Goal: Task Accomplishment & Management: Complete application form

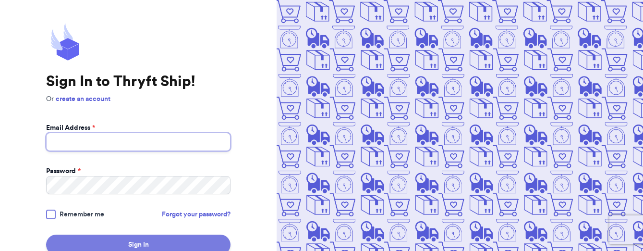
type input "daisy.moon.resale@gmail.com"
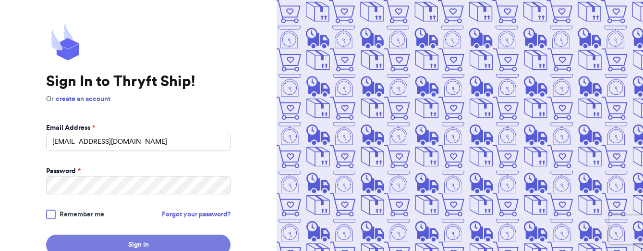
click at [108, 242] on button "Sign In" at bounding box center [138, 244] width 184 height 20
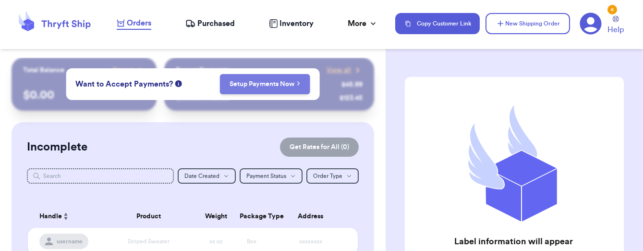
click at [257, 91] on button "Setup Payments Now" at bounding box center [264, 84] width 91 height 20
click at [267, 51] on div "Customer Link New Order Total Balance Payout $ 0.00 Recent Payments View all @ …" at bounding box center [193, 125] width 386 height 251
click at [266, 46] on header "Orders Purchased Inventory More Stats Completed Orders Payments Payouts Copy Cu…" at bounding box center [321, 24] width 643 height 49
click at [266, 82] on link "Setup Payments Now" at bounding box center [264, 84] width 71 height 10
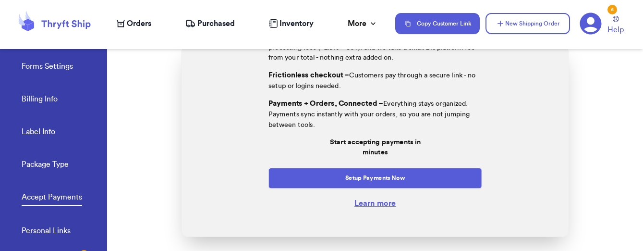
scroll to position [129, 0]
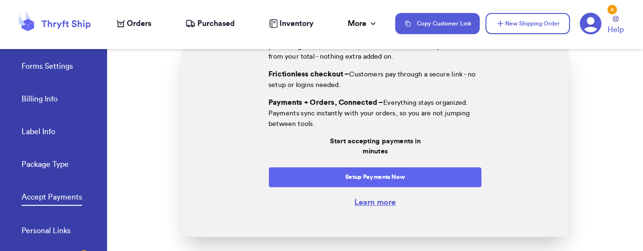
click at [365, 170] on button "Setup Payments Now" at bounding box center [375, 177] width 214 height 21
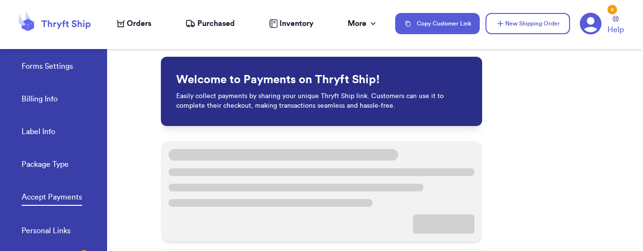
click at [146, 25] on span "Orders" at bounding box center [139, 24] width 24 height 12
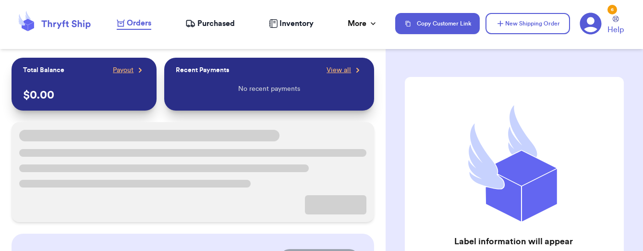
click at [290, 27] on span "Inventory" at bounding box center [296, 24] width 34 height 12
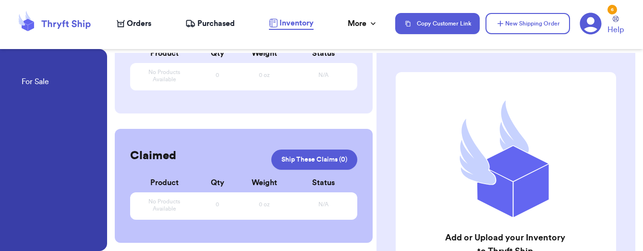
scroll to position [91, 0]
click at [383, 73] on div "Add or Upload your Inventory to Thryft Ship Select the item at checkout to auto…" at bounding box center [505, 192] width 259 height 279
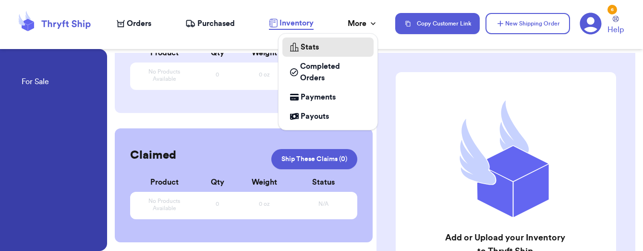
click at [302, 42] on span "Stats" at bounding box center [310, 47] width 18 height 12
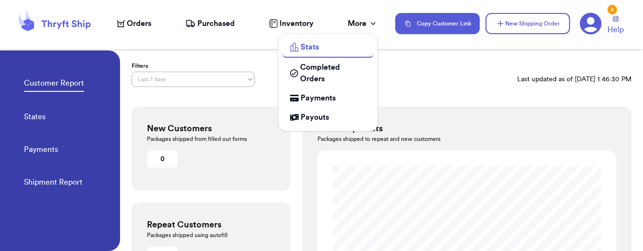
click at [375, 24] on icon at bounding box center [373, 24] width 10 height 10
click at [364, 25] on div "More" at bounding box center [363, 24] width 30 height 12
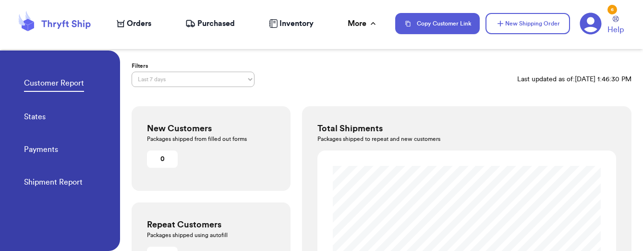
click at [399, 67] on div "Filters Last 7 days Last 30 days Last 6 months Last year All time Custom date r…" at bounding box center [382, 74] width 500 height 25
click at [289, 21] on span "Inventory" at bounding box center [296, 24] width 34 height 12
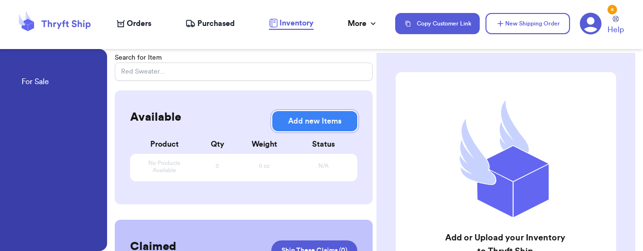
click at [293, 116] on button "Add new Items" at bounding box center [314, 121] width 85 height 20
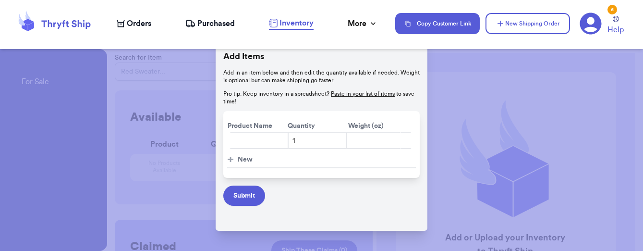
click at [254, 145] on input "text" at bounding box center [258, 140] width 59 height 17
type input "Industry Skirt"
click at [242, 201] on button "Submit" at bounding box center [244, 195] width 42 height 20
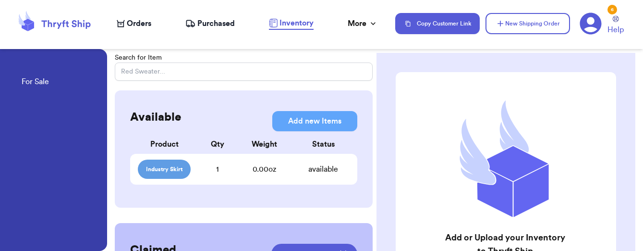
click at [145, 24] on span "Orders" at bounding box center [139, 24] width 24 height 12
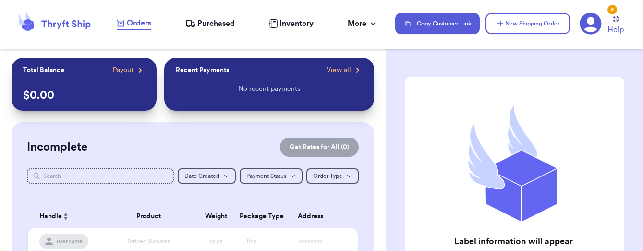
drag, startPoint x: 540, startPoint y: 43, endPoint x: 530, endPoint y: 58, distance: 17.6
click at [538, 50] on div "Orders Purchased Inventory More Stats Completed Orders Payments Payouts Copy Cu…" at bounding box center [321, 125] width 643 height 251
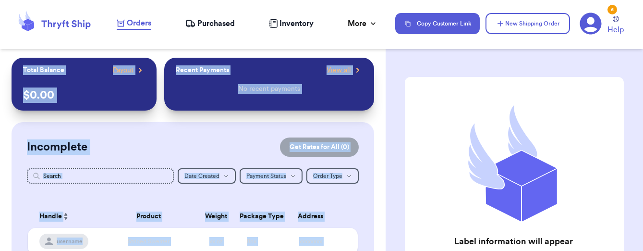
click at [257, 110] on div "Recent Payments View all No recent payments" at bounding box center [269, 84] width 210 height 53
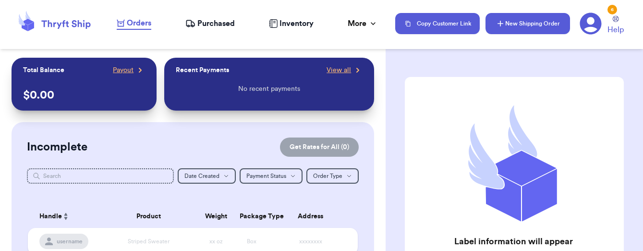
click at [519, 31] on button "New Shipping Order" at bounding box center [527, 23] width 85 height 21
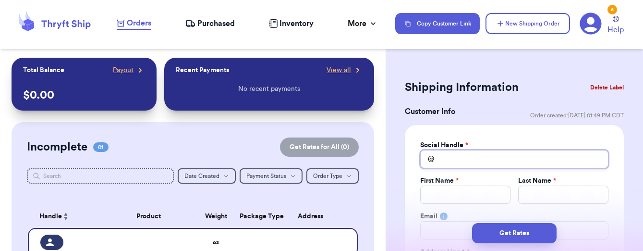
click at [476, 154] on input "Total Amount Paid" at bounding box center [514, 159] width 188 height 18
type input "m"
type input "ma"
type input "mal"
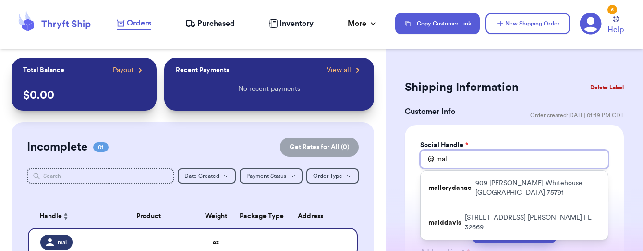
click at [478, 151] on input "mal" at bounding box center [514, 159] width 188 height 18
click at [494, 151] on input "mal" at bounding box center [514, 159] width 188 height 18
click at [455, 159] on input "mal" at bounding box center [514, 159] width 188 height 18
type input "ma"
type input "m"
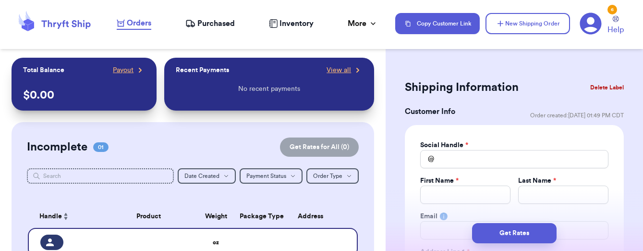
click at [477, 112] on div "Customer Info Order created: 10/10, 01:49 PM CDT" at bounding box center [514, 115] width 219 height 19
click at [435, 20] on button "Copy Customer Link" at bounding box center [437, 23] width 85 height 21
click at [447, 158] on input "Total Amount Paid" at bounding box center [514, 159] width 188 height 18
type input "s"
type input "se"
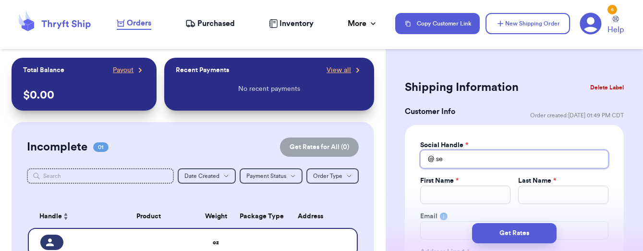
type input "sel"
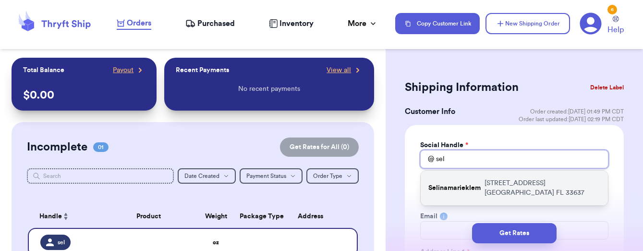
type input "selm"
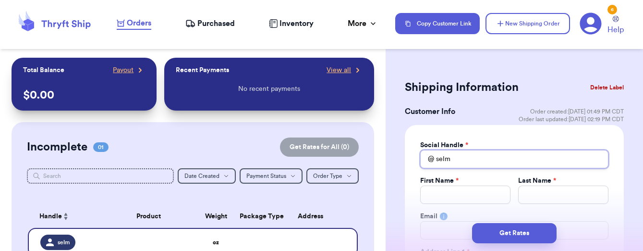
type input "selm"
click at [519, 155] on input "selm" at bounding box center [514, 159] width 188 height 18
type input "sel"
type input "se"
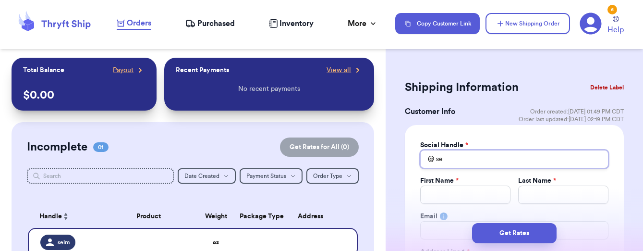
type input "s"
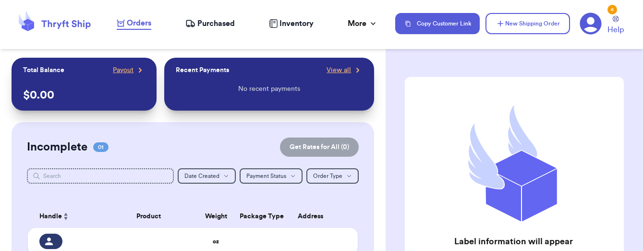
click at [102, 147] on span "01" at bounding box center [100, 147] width 15 height 10
click at [57, 240] on div at bounding box center [50, 240] width 23 height 15
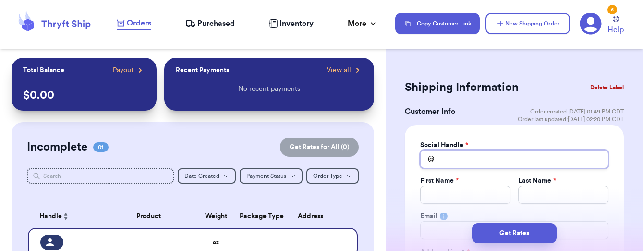
click at [451, 155] on input "Total Amount Paid" at bounding box center [514, 159] width 188 height 18
type input "a"
type input "au"
type input "aut"
type input "au"
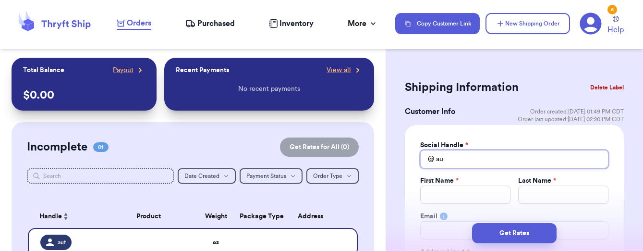
type input "a"
click at [619, 90] on button "Delete Label" at bounding box center [606, 87] width 41 height 21
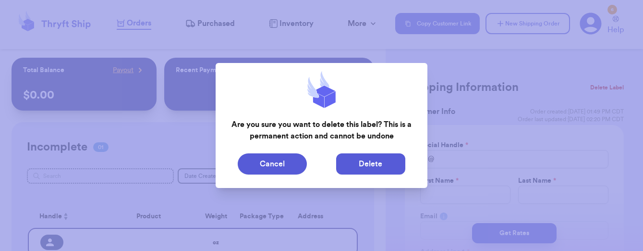
click at [370, 161] on button "Delete" at bounding box center [370, 163] width 69 height 21
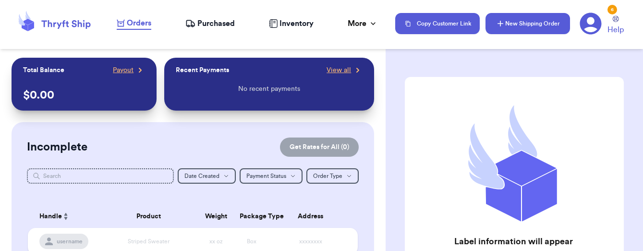
click at [517, 24] on button "New Shipping Order" at bounding box center [527, 23] width 85 height 21
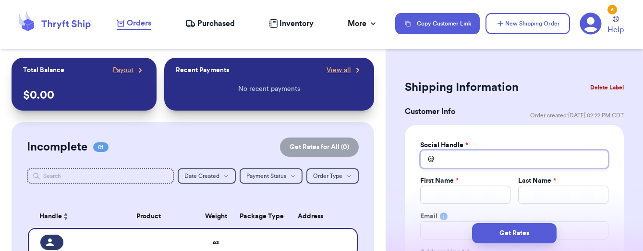
click at [466, 161] on input "Total Amount Paid" at bounding box center [514, 159] width 188 height 18
type input "s"
type input "se"
type input "sel"
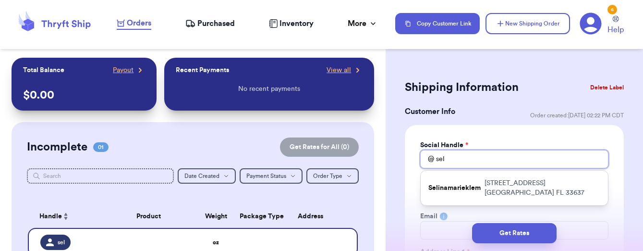
type input "se"
type input "s"
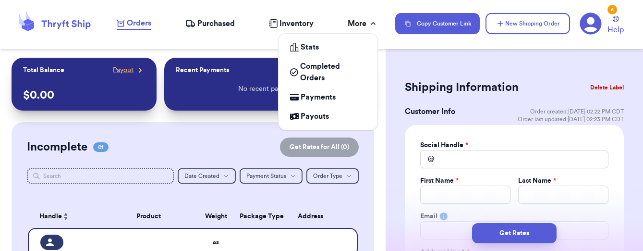
click at [370, 25] on icon at bounding box center [373, 24] width 10 height 10
click at [315, 91] on span "Payments" at bounding box center [318, 97] width 35 height 12
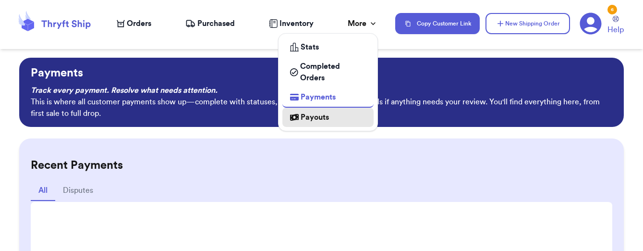
click at [306, 111] on span "Payouts" at bounding box center [315, 117] width 28 height 12
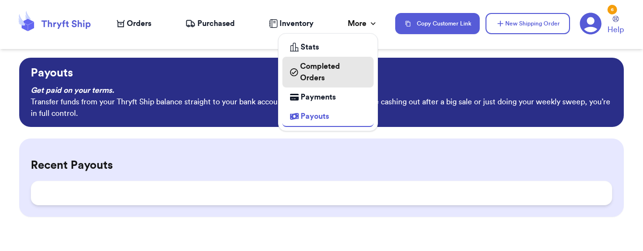
click at [307, 60] on span "Completed Orders" at bounding box center [333, 71] width 66 height 23
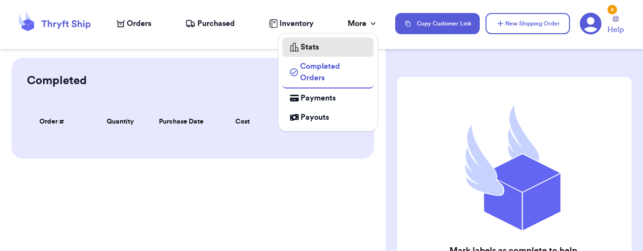
click at [301, 41] on span "Stats" at bounding box center [310, 47] width 18 height 12
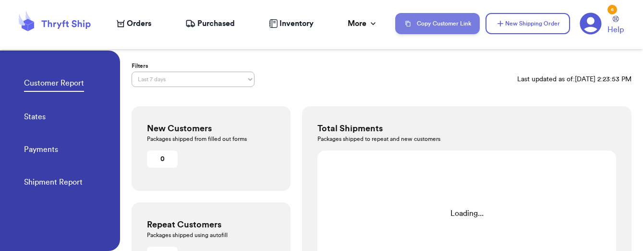
click at [427, 28] on button "Copy Customer Link" at bounding box center [437, 23] width 85 height 21
click at [137, 25] on span "Orders" at bounding box center [139, 24] width 24 height 12
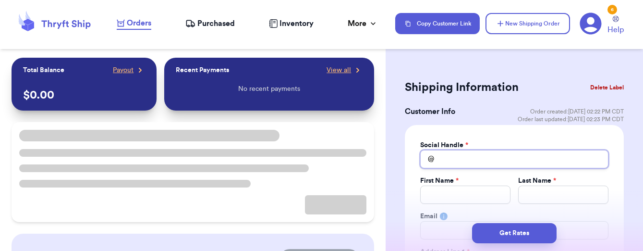
click at [460, 154] on input "Total Amount Paid" at bounding box center [514, 159] width 188 height 18
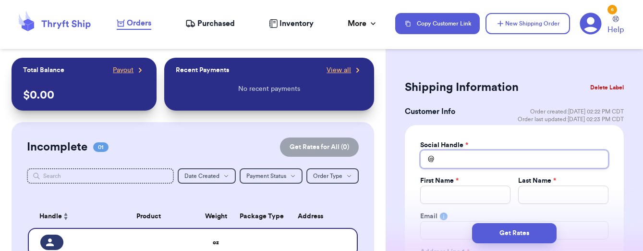
type input "a"
type input "au"
type input "aut"
type input "aute"
type input "autem"
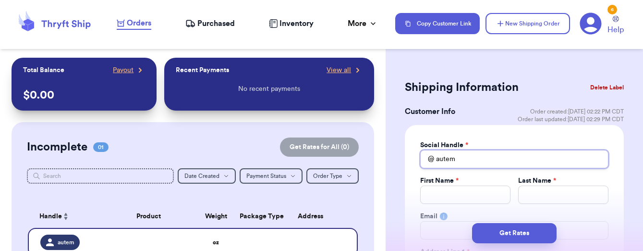
type input "auteml"
type input "autemle"
type input "autemlea"
type input "autemleaf"
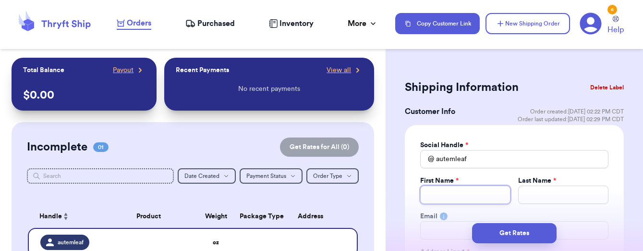
click at [471, 193] on input "Total Amount Paid" at bounding box center [465, 194] width 90 height 18
type input "A"
type input "Au"
type input "Aut"
type input "Aute"
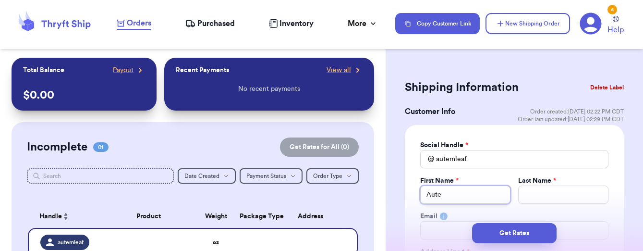
type input "Autem"
click at [551, 199] on input "Total Amount Paid" at bounding box center [563, 194] width 90 height 18
type input "O"
type input "Os"
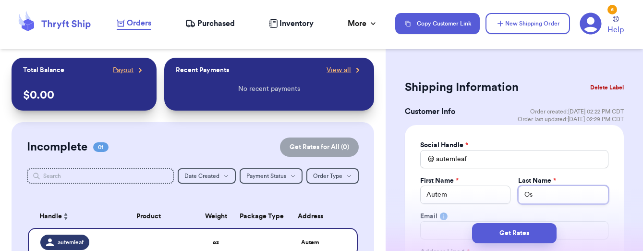
type input "Ost"
type input "Ostr"
type input "Ostro"
type input "Ostrov"
type input "Ostrovs"
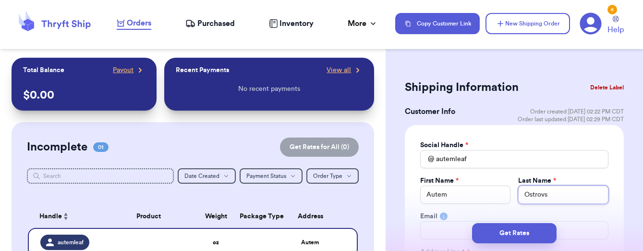
type input "Ostrovsk"
type input "Ostrovski"
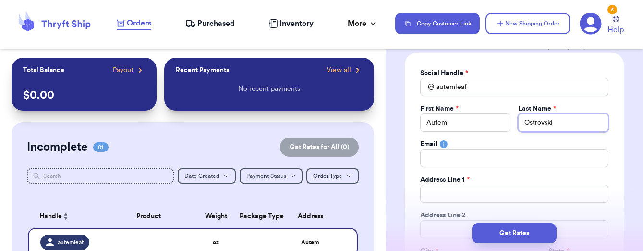
scroll to position [99, 0]
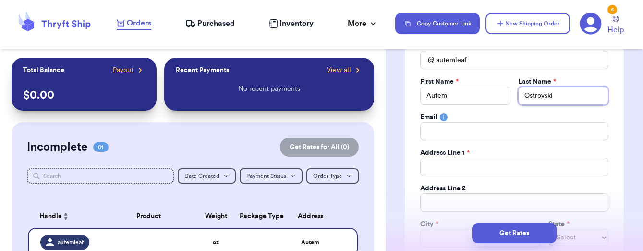
type input "Ostrovski"
click at [472, 165] on input "Total Amount Paid" at bounding box center [514, 166] width 188 height 18
type input "9"
type input "93"
type input "934"
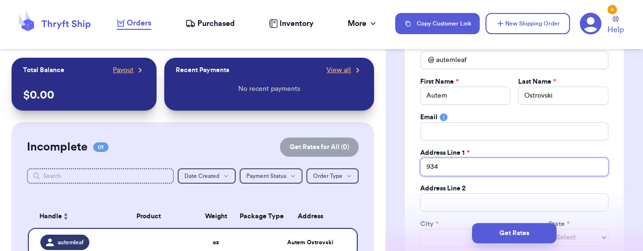
type input "934"
type input "934 S"
type input "934 S !"
type input "934 S !0"
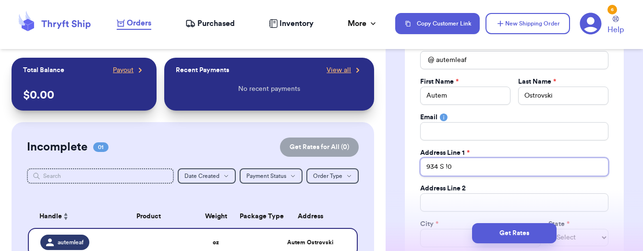
type input "934 S !0t"
type input "934 S !0th"
type input "934 S !0t"
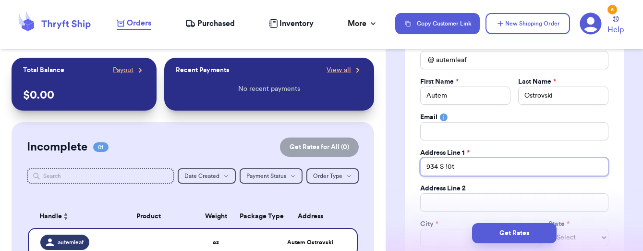
type input "934 S !0"
type input "934 S !"
type input "934 S"
type input "934 S 1"
type input "934 S 10"
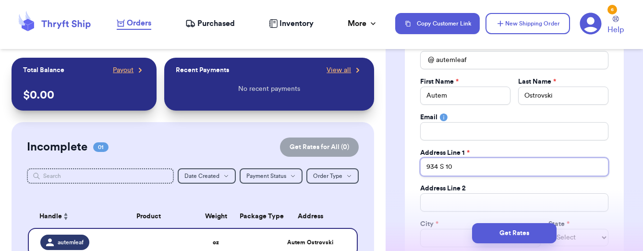
type input "934 S 10t"
type input "934 S 10th"
type input "934 S 10th S"
type input "934 S 10th St"
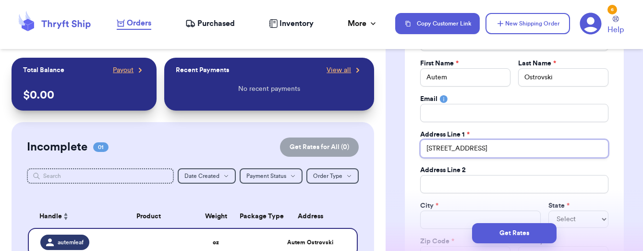
scroll to position [118, 0]
type input "934 S 10th St"
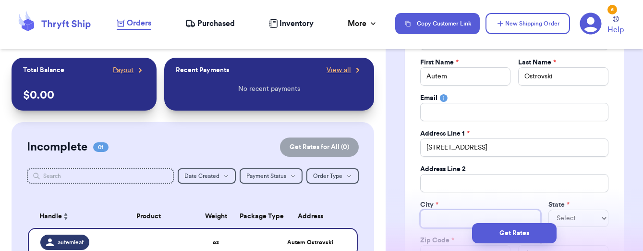
click at [448, 214] on input "Total Amount Paid" at bounding box center [480, 218] width 120 height 18
type input "K"
type input "Ki"
type input "Kin"
type input "King"
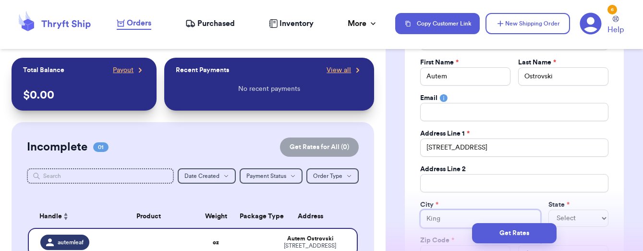
type input "Kingf"
type input "Kingfi"
type input "Kingfis"
type input "Kingfish"
type input "Kingfishe"
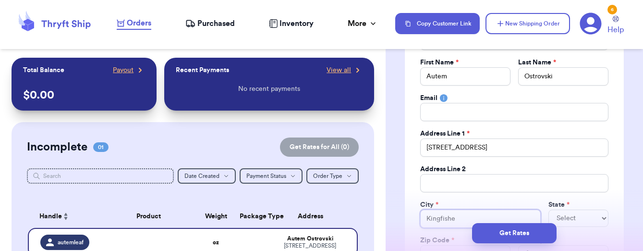
type input "Kingfisher"
click at [568, 217] on div "Get Rates" at bounding box center [514, 233] width 257 height 36
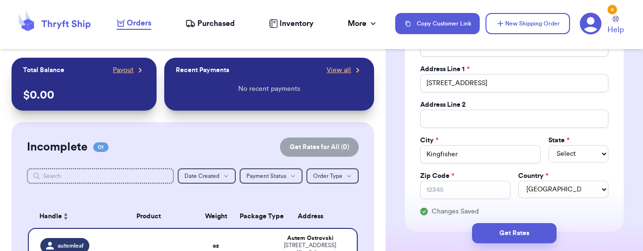
scroll to position [204, 0]
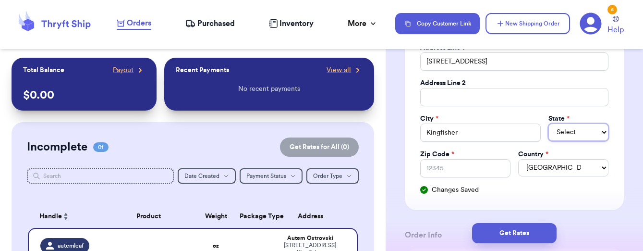
click at [573, 132] on select "Select AL AK AZ AR CA CO CT DE DC FL GA HI ID IL IN IA KS KY LA ME MD MA MI MN …" at bounding box center [578, 131] width 60 height 17
select select "OK"
click at [479, 171] on input "Zip Code *" at bounding box center [465, 168] width 90 height 18
type input "7"
type input "73"
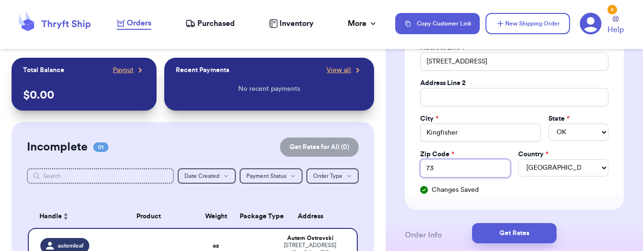
type input "737"
type input "7375"
type input "73750"
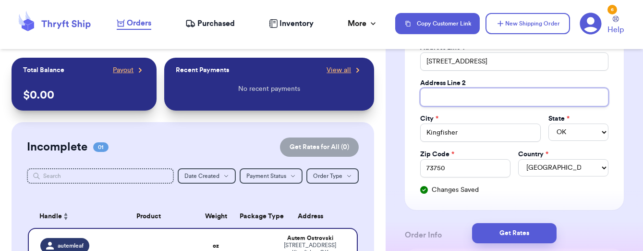
click at [502, 98] on input "Total Amount Paid" at bounding box center [514, 97] width 188 height 18
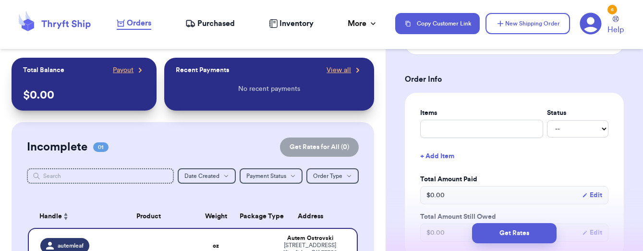
scroll to position [371, 0]
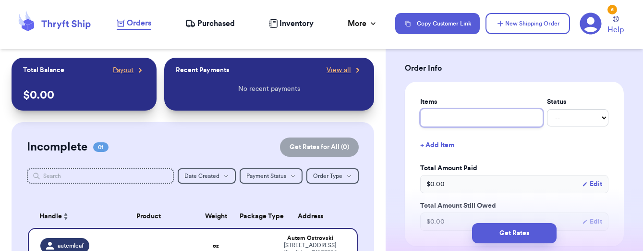
click at [495, 120] on input "text" at bounding box center [481, 118] width 123 height 18
type input "w"
type input "wa"
type input "waf"
type input "waff"
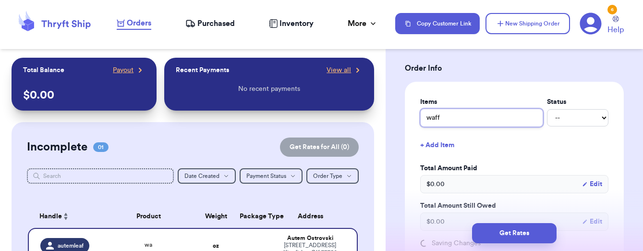
type input "waffl"
type input "waffle"
type input "waffle k"
type input "waffle kn"
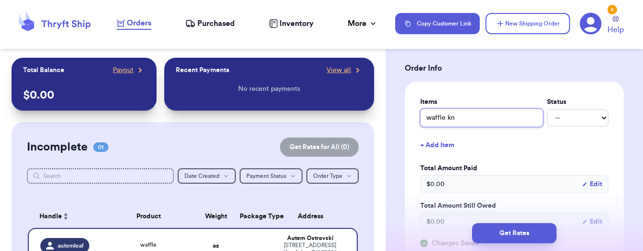
type input "waffle kni"
type input "waffle knit"
click at [556, 120] on select "-- Paid Owes" at bounding box center [577, 117] width 61 height 17
select select "paid"
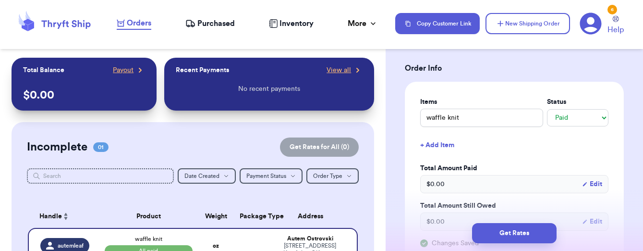
click at [448, 148] on button "+ Add Item" at bounding box center [514, 144] width 196 height 21
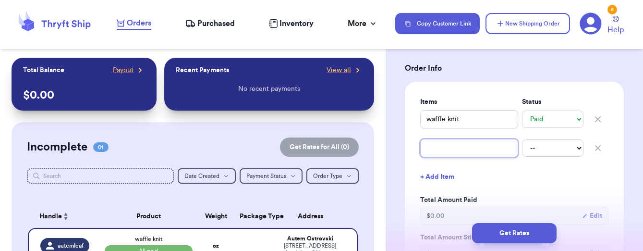
click at [441, 156] on input "text" at bounding box center [469, 148] width 98 height 18
type input "f"
type input "fl"
type input "fln"
type input "fl"
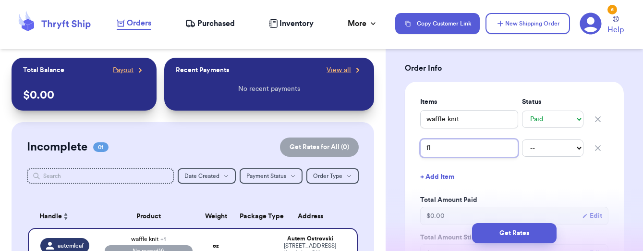
type input "fla"
type input "flan"
type input "flann"
type input "flanne"
type input "flannel"
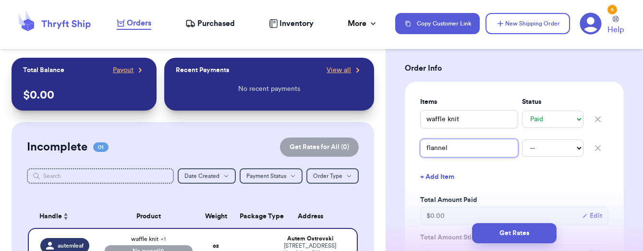
type input "flannel"
click at [537, 148] on select "-- Paid Owes" at bounding box center [552, 147] width 61 height 17
select select "paid"
click at [499, 158] on div "flannel -- Paid Owes" at bounding box center [514, 147] width 188 height 21
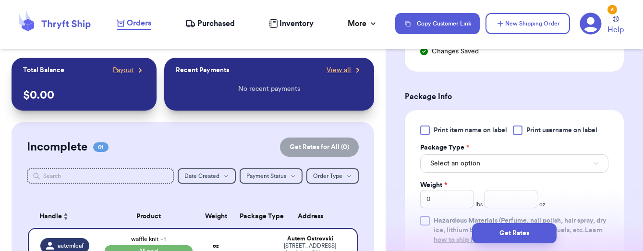
scroll to position [596, 0]
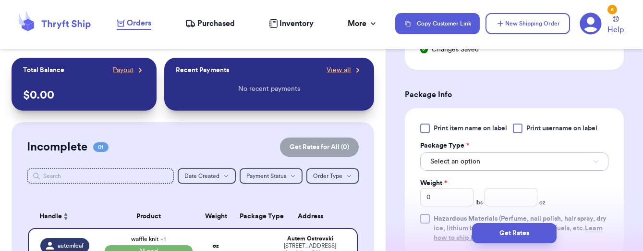
click at [499, 161] on button "Select an option" at bounding box center [514, 161] width 188 height 18
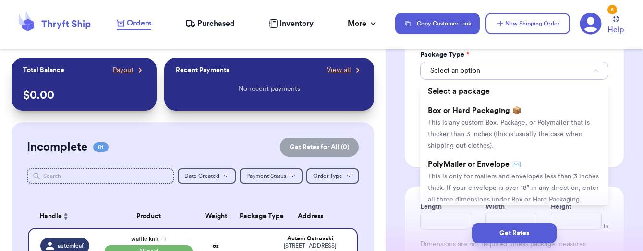
scroll to position [687, 0]
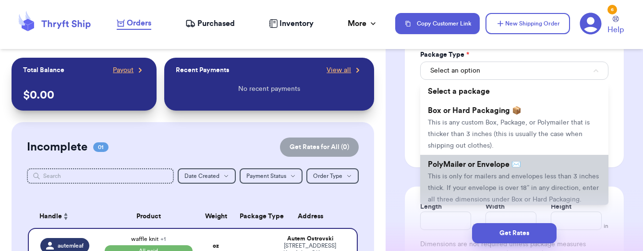
click at [494, 168] on span "PolyMailer or Envelope ✉️" at bounding box center [474, 164] width 93 height 8
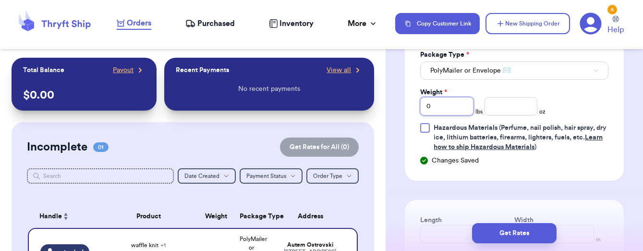
click at [436, 108] on input "0" at bounding box center [446, 106] width 53 height 18
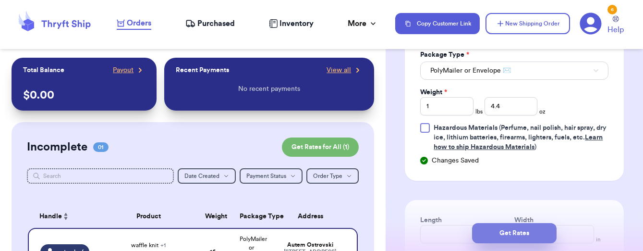
click at [490, 236] on button "Get Rates" at bounding box center [514, 233] width 85 height 20
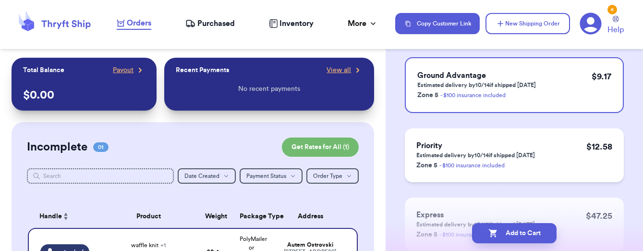
scroll to position [99, 0]
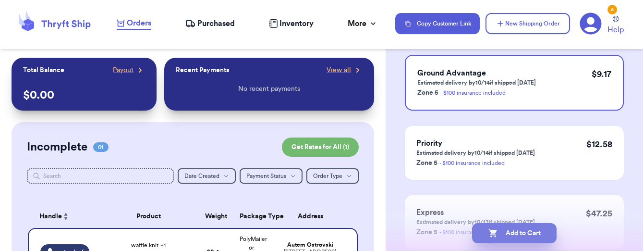
click at [540, 238] on button "Add to Cart" at bounding box center [514, 233] width 85 height 20
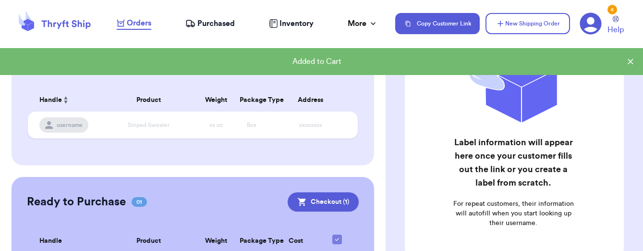
scroll to position [56, 0]
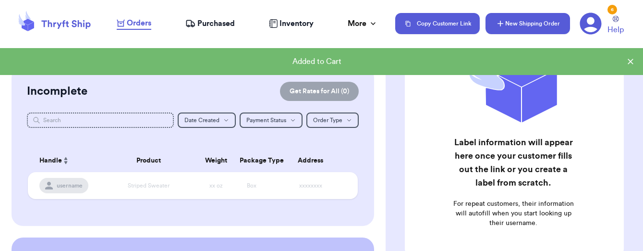
click at [540, 29] on button "New Shipping Order" at bounding box center [527, 23] width 85 height 21
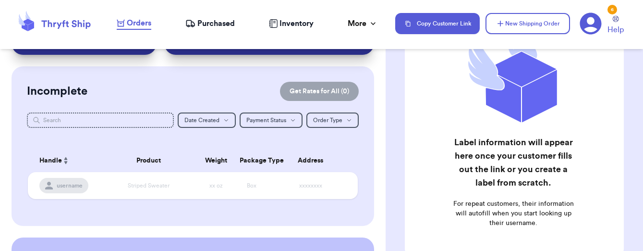
scroll to position [0, 0]
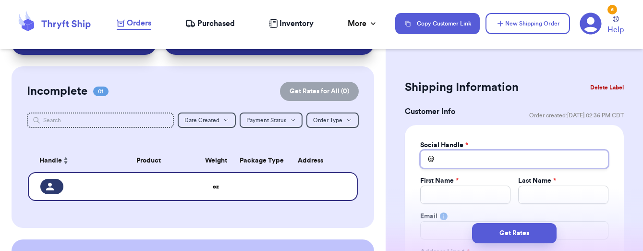
click at [500, 157] on input "Total Amount Paid" at bounding box center [514, 159] width 188 height 18
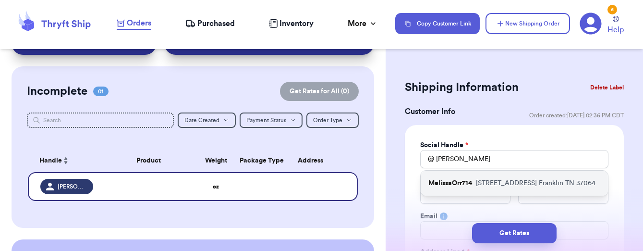
click at [503, 186] on p "132 Middleboro Circle Franklin TN 37064" at bounding box center [536, 183] width 120 height 10
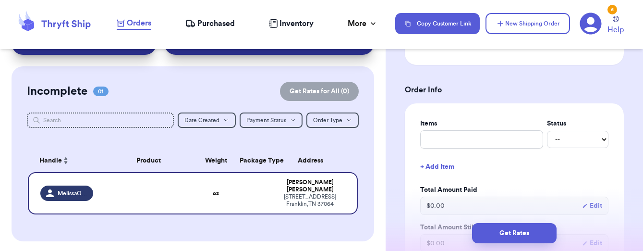
scroll to position [353, 0]
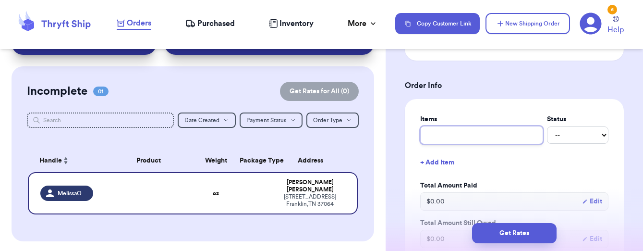
click at [484, 138] on input "text" at bounding box center [481, 135] width 123 height 18
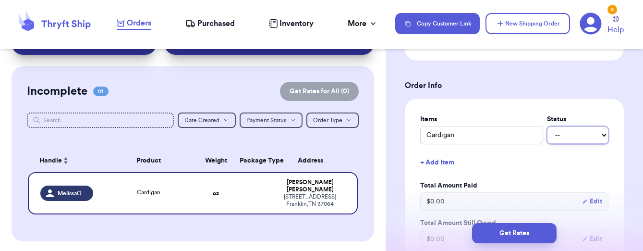
click at [573, 133] on select "-- Paid Owes" at bounding box center [577, 134] width 61 height 17
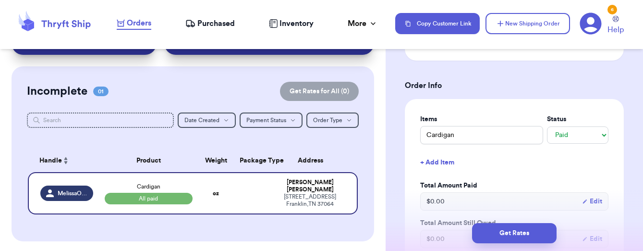
click at [445, 167] on button "+ Add Item" at bounding box center [514, 162] width 196 height 21
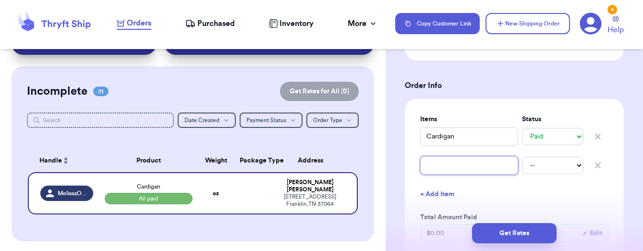
click at [445, 167] on input "text" at bounding box center [469, 165] width 98 height 18
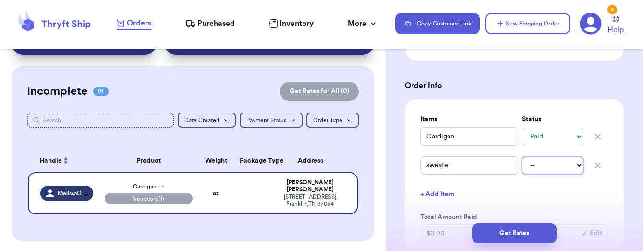
click at [541, 171] on select "-- Paid Owes" at bounding box center [552, 165] width 61 height 17
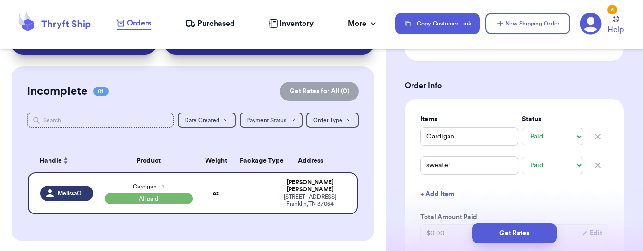
click at [538, 195] on button "+ Add Item" at bounding box center [514, 193] width 196 height 21
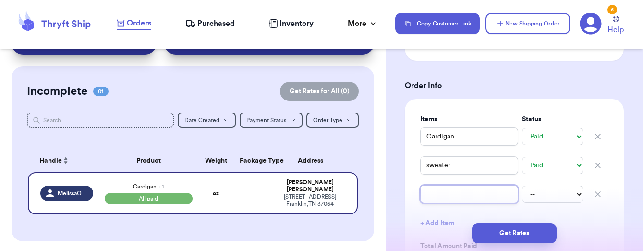
click at [461, 193] on input "text" at bounding box center [469, 194] width 98 height 18
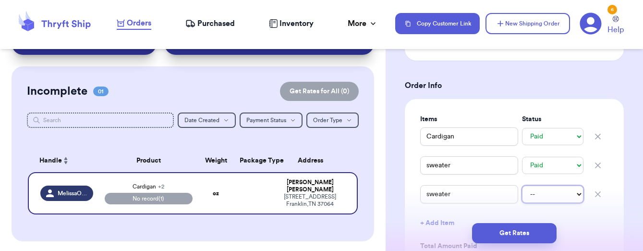
click at [542, 199] on select "-- Paid Owes" at bounding box center [552, 193] width 61 height 17
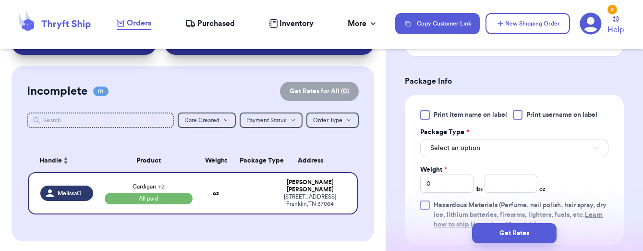
scroll to position [692, 0]
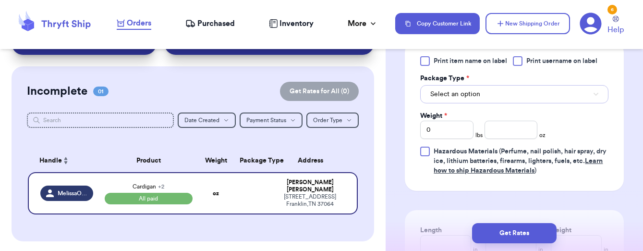
click at [534, 99] on button "Select an option" at bounding box center [514, 94] width 188 height 18
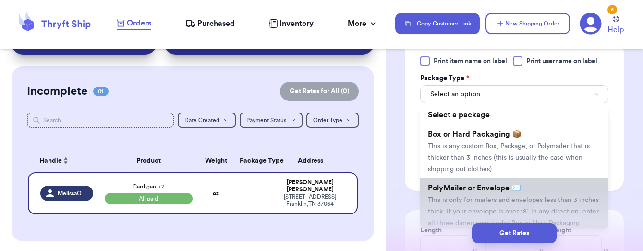
click at [508, 196] on li "PolyMailer or Envelope ✉️ This is only for mailers and envelopes less than 3 in…" at bounding box center [514, 205] width 188 height 54
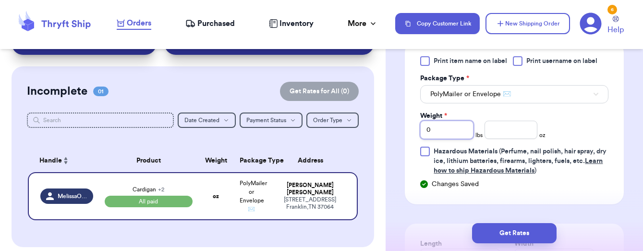
drag, startPoint x: 438, startPoint y: 134, endPoint x: 424, endPoint y: 133, distance: 14.5
click at [424, 133] on input "0" at bounding box center [446, 130] width 53 height 18
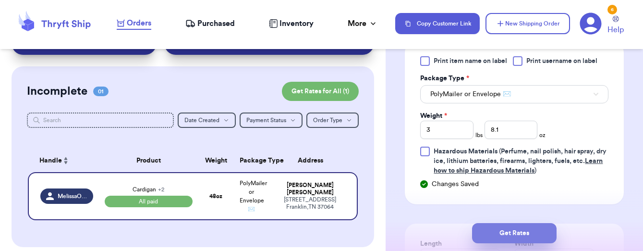
click at [501, 225] on button "Get Rates" at bounding box center [514, 233] width 85 height 20
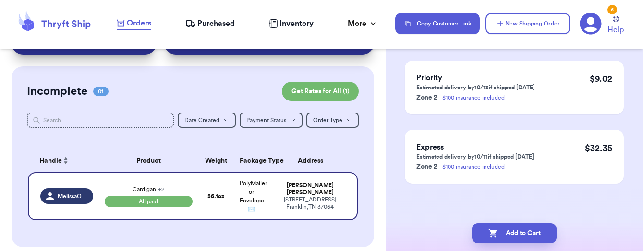
scroll to position [0, 0]
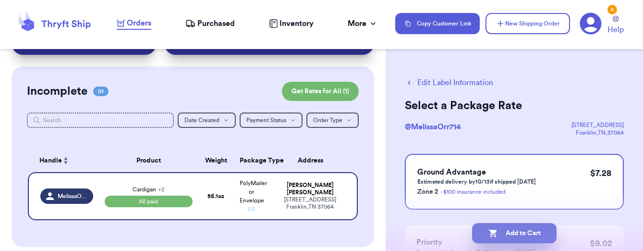
click at [509, 234] on button "Add to Cart" at bounding box center [514, 233] width 85 height 20
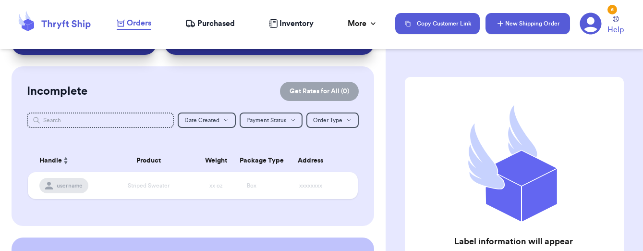
click at [533, 33] on button "New Shipping Order" at bounding box center [527, 23] width 85 height 21
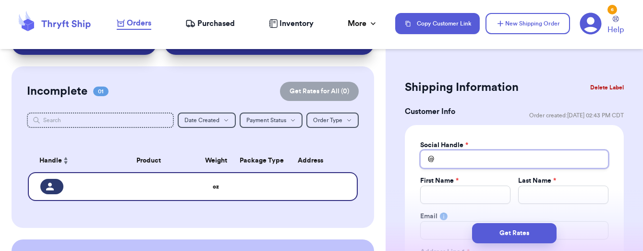
click at [470, 159] on input "Total Amount Paid" at bounding box center [514, 159] width 188 height 18
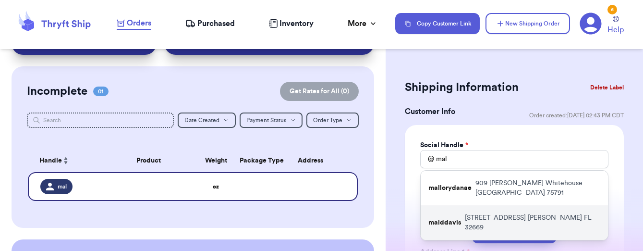
click at [465, 213] on p "1205 NW 202nd Street Newberry FL 32669" at bounding box center [532, 222] width 135 height 19
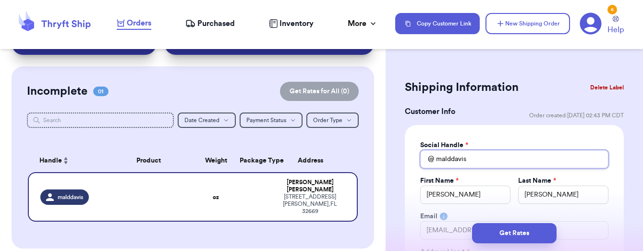
click at [475, 164] on input "malddavis" at bounding box center [514, 159] width 188 height 18
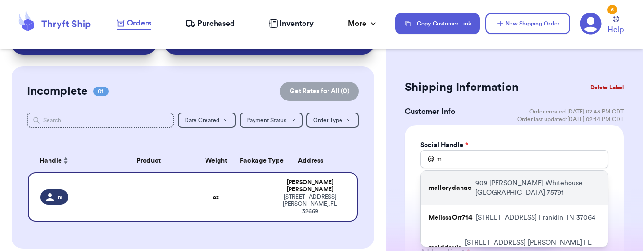
click at [503, 182] on p "909 Charlie Whitehouse TX 75791" at bounding box center [537, 187] width 125 height 19
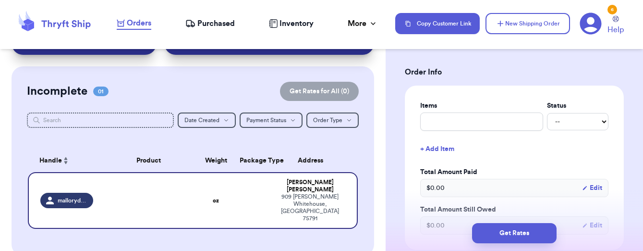
scroll to position [370, 0]
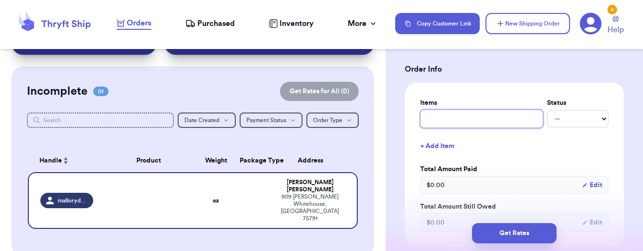
click at [484, 116] on input "text" at bounding box center [481, 118] width 123 height 18
click at [563, 122] on select "-- Paid Owes" at bounding box center [577, 118] width 61 height 17
click at [472, 148] on button "+ Add Item" at bounding box center [514, 145] width 196 height 21
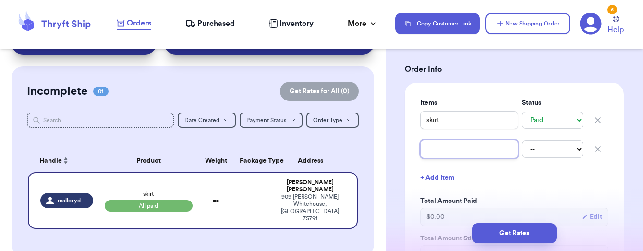
click at [454, 147] on input "text" at bounding box center [469, 149] width 98 height 18
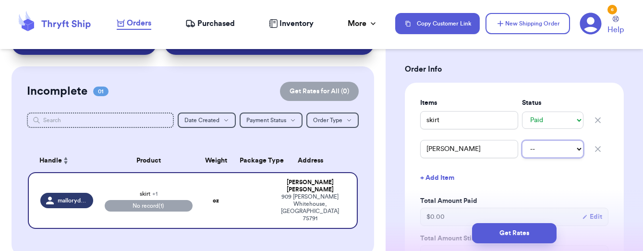
click at [562, 150] on select "-- Paid Owes" at bounding box center [552, 148] width 61 height 17
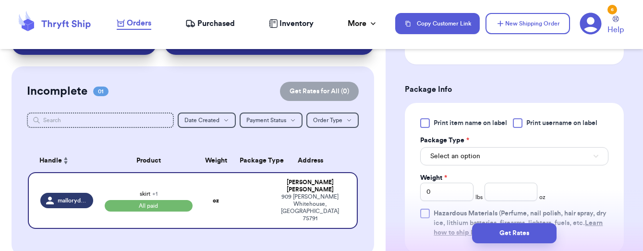
scroll to position [607, 0]
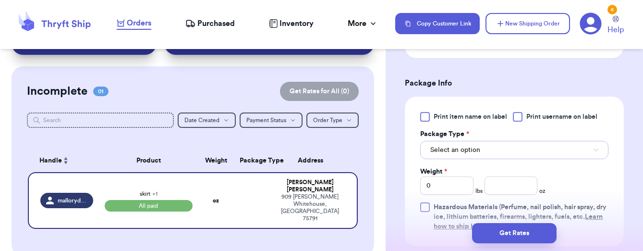
click at [494, 148] on button "Select an option" at bounding box center [514, 150] width 188 height 18
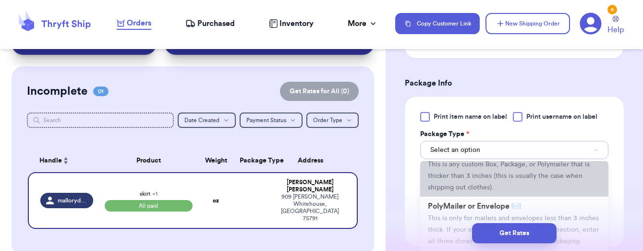
scroll to position [41, 0]
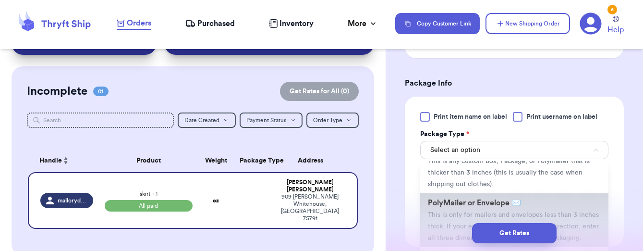
click at [466, 203] on span "PolyMailer or Envelope ✉️" at bounding box center [474, 203] width 93 height 8
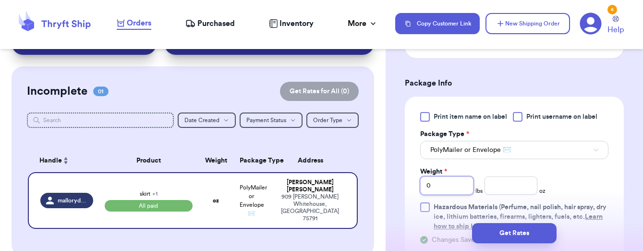
click at [436, 185] on input "0" at bounding box center [446, 185] width 53 height 18
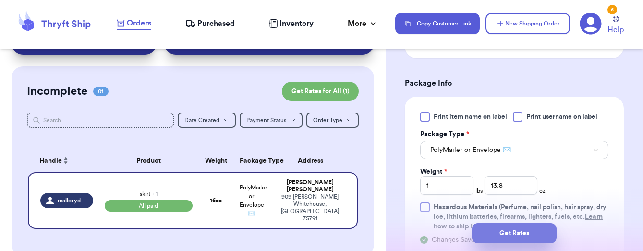
click at [493, 230] on button "Get Rates" at bounding box center [514, 233] width 85 height 20
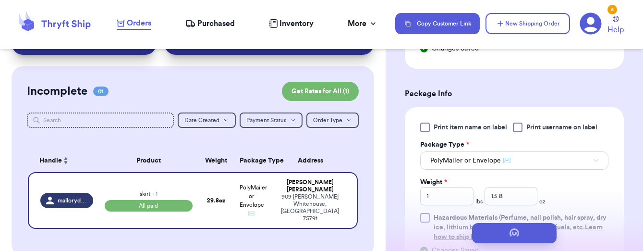
scroll to position [0, 0]
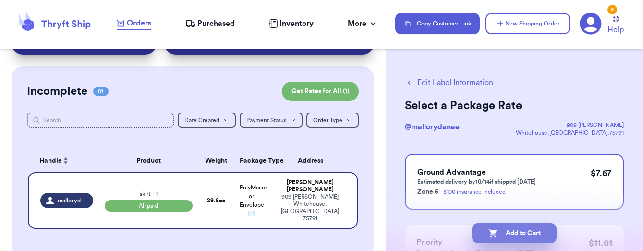
click at [524, 232] on button "Add to Cart" at bounding box center [514, 233] width 85 height 20
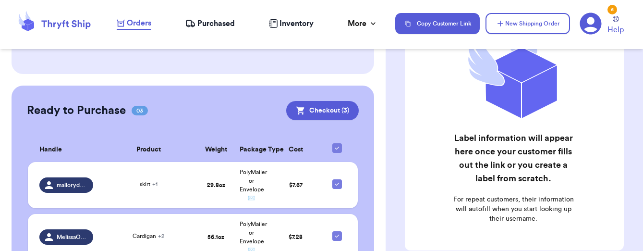
scroll to position [229, 0]
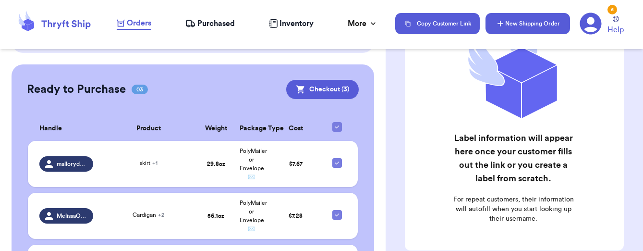
click at [518, 26] on button "New Shipping Order" at bounding box center [527, 23] width 85 height 21
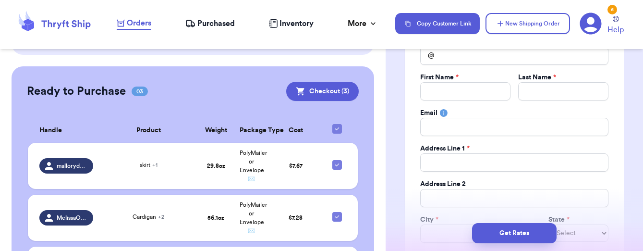
scroll to position [0, 0]
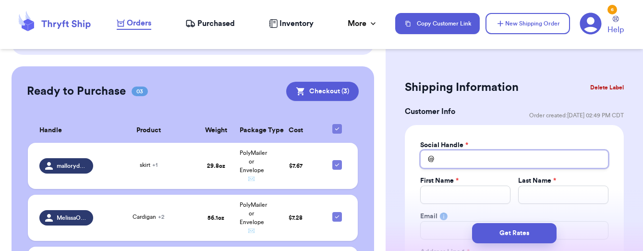
click at [461, 157] on input "Total Amount Paid" at bounding box center [514, 159] width 188 height 18
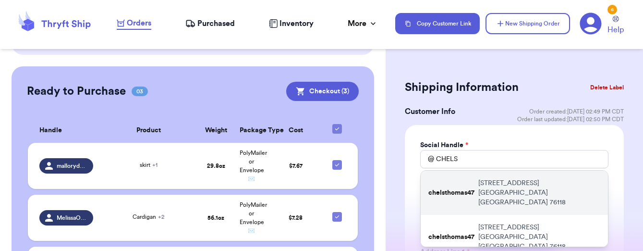
click at [505, 189] on p "8420 Sandhill Crane Drive Fort Worth TX 76118" at bounding box center [539, 192] width 122 height 29
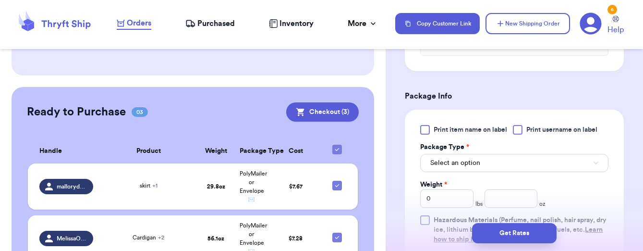
scroll to position [552, 0]
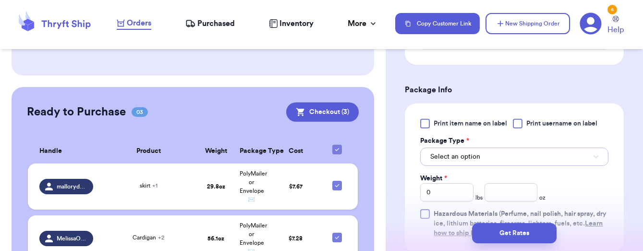
click at [483, 153] on button "Select an option" at bounding box center [514, 156] width 188 height 18
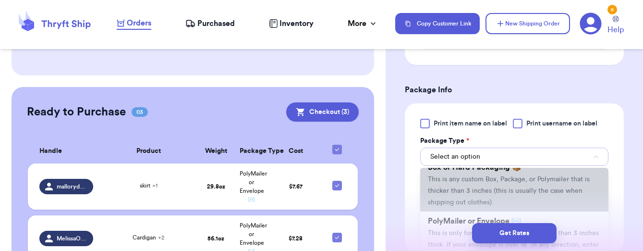
scroll to position [36, 0]
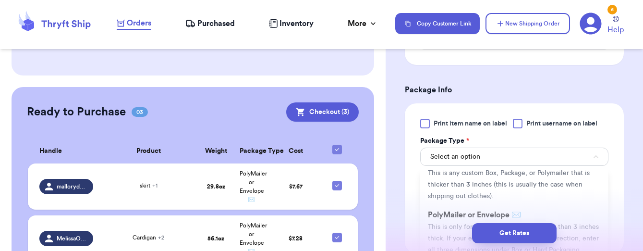
click at [468, 217] on div "Get Rates" at bounding box center [514, 233] width 257 height 36
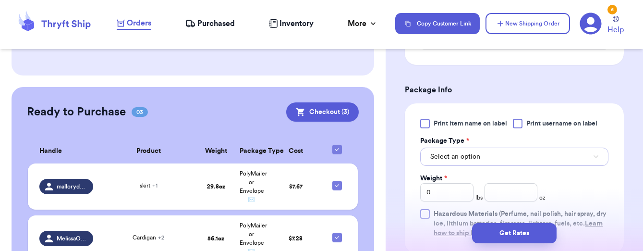
click at [468, 155] on span "Select an option" at bounding box center [455, 157] width 50 height 10
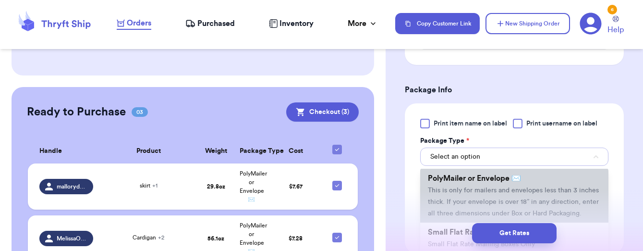
scroll to position [72, 0]
click at [460, 194] on span "This is only for mailers and envelopes less than 3 inches thick. If your envelo…" at bounding box center [513, 201] width 171 height 30
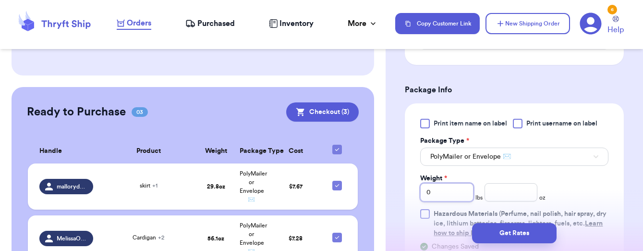
click at [445, 199] on input "0" at bounding box center [446, 192] width 53 height 18
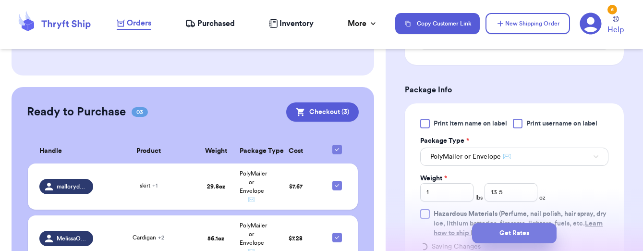
click at [512, 237] on button "Get Rates" at bounding box center [514, 233] width 85 height 20
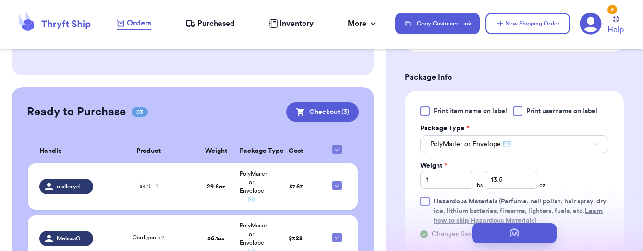
scroll to position [0, 0]
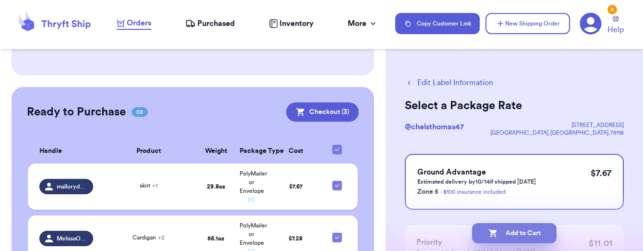
click at [506, 230] on button "Add to Cart" at bounding box center [514, 233] width 85 height 20
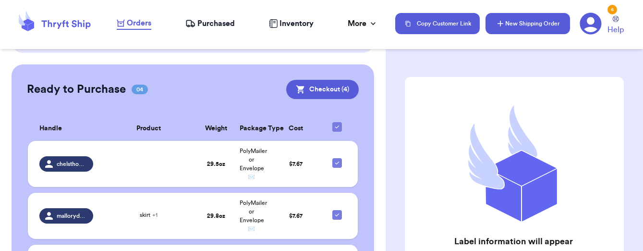
click at [548, 20] on button "New Shipping Order" at bounding box center [527, 23] width 85 height 21
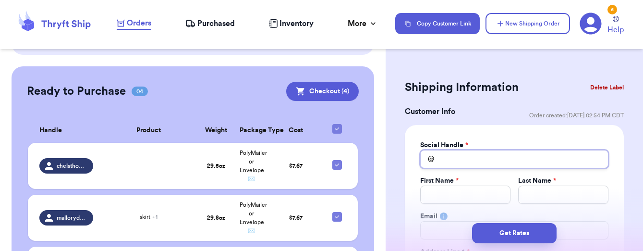
click at [467, 165] on input "Total Amount Paid" at bounding box center [514, 159] width 188 height 18
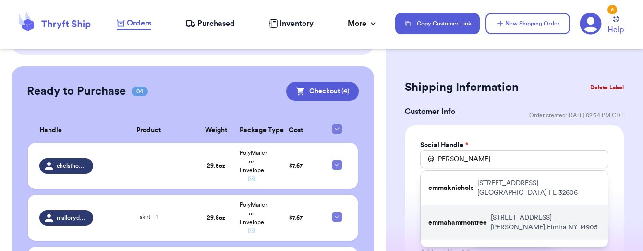
click at [506, 213] on p "312 Glen Ave Elmira NY 14905" at bounding box center [545, 222] width 109 height 19
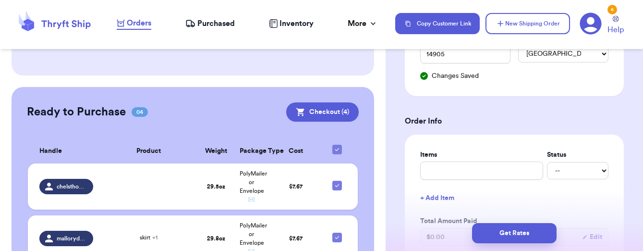
scroll to position [321, 0]
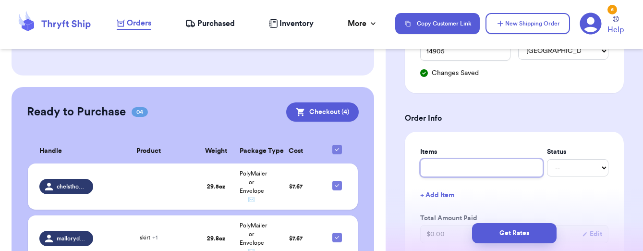
click at [494, 165] on input "text" at bounding box center [481, 167] width 123 height 18
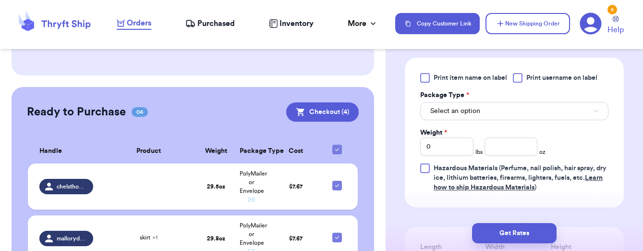
scroll to position [624, 0]
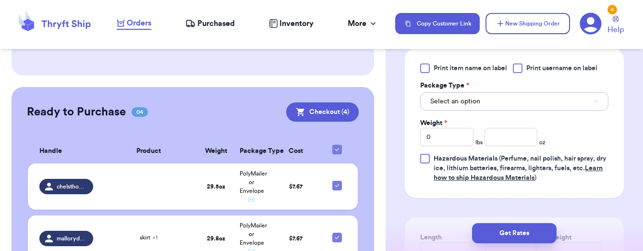
click at [526, 101] on button "Select an option" at bounding box center [514, 101] width 188 height 18
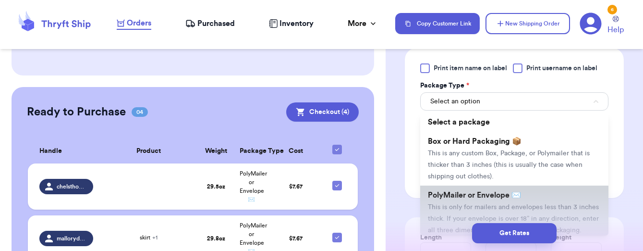
click at [503, 206] on span "This is only for mailers and envelopes less than 3 inches thick. If your envelo…" at bounding box center [513, 219] width 171 height 30
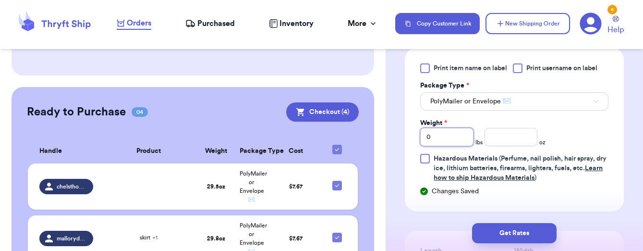
click at [440, 137] on input "0" at bounding box center [446, 137] width 53 height 18
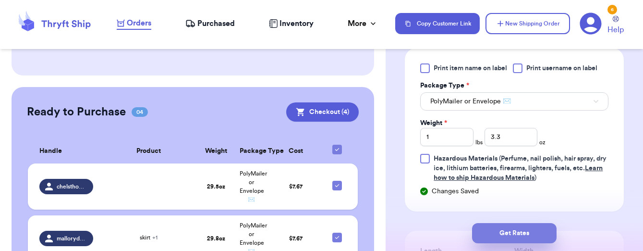
click at [488, 229] on button "Get Rates" at bounding box center [514, 233] width 85 height 20
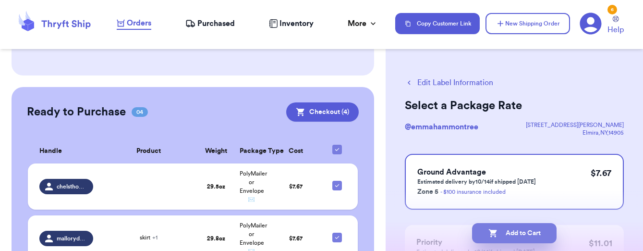
click at [488, 229] on icon "button" at bounding box center [493, 233] width 10 height 10
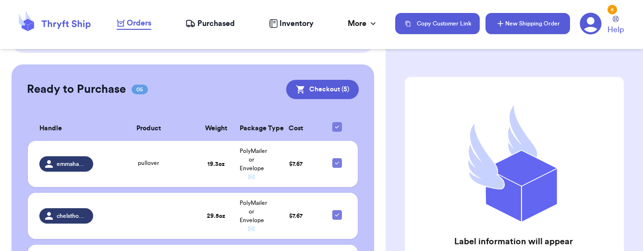
click at [524, 25] on button "New Shipping Order" at bounding box center [527, 23] width 85 height 21
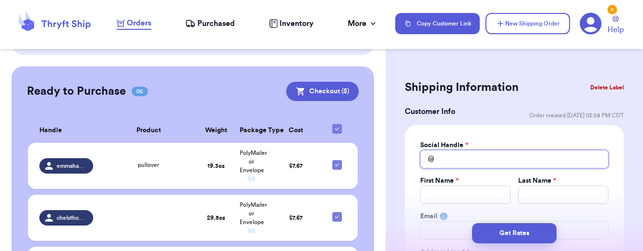
click at [492, 164] on input "Total Amount Paid" at bounding box center [514, 159] width 188 height 18
click at [471, 200] on input "Total Amount Paid" at bounding box center [465, 194] width 90 height 18
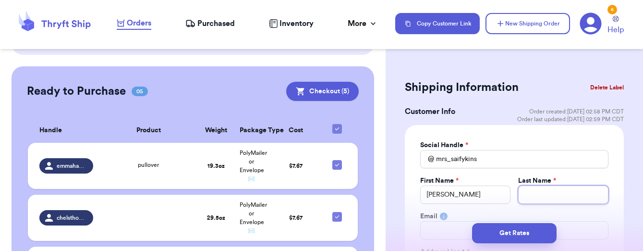
click at [551, 192] on input "Total Amount Paid" at bounding box center [563, 194] width 90 height 18
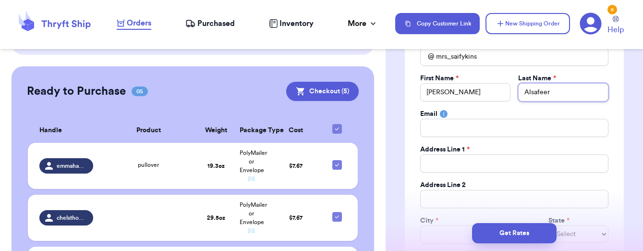
scroll to position [103, 0]
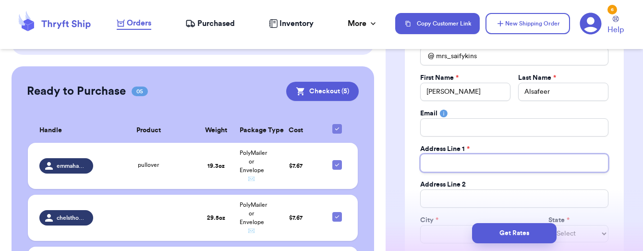
click at [550, 163] on input "Total Amount Paid" at bounding box center [514, 163] width 188 height 18
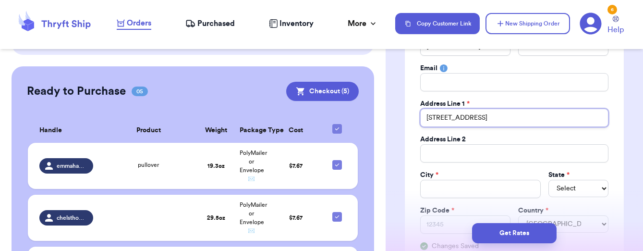
scroll to position [148, 0]
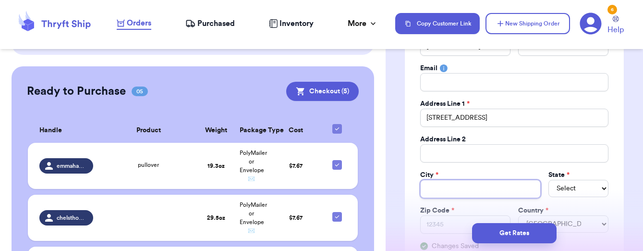
click at [462, 189] on input "Total Amount Paid" at bounding box center [480, 189] width 120 height 18
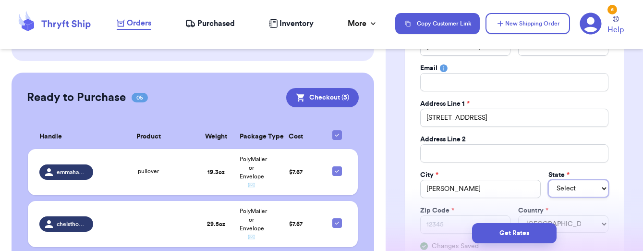
click at [559, 191] on select "Select AL AK AZ AR CA CO CT DE DC FL GA HI ID IL IN IA KS KY LA ME MD MA MI MN …" at bounding box center [578, 188] width 60 height 17
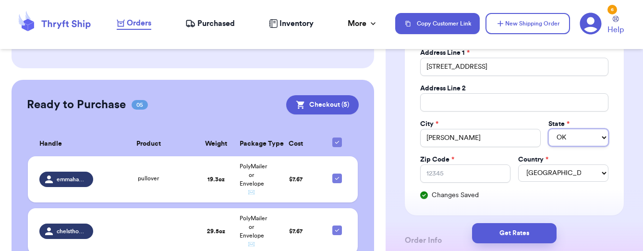
scroll to position [211, 0]
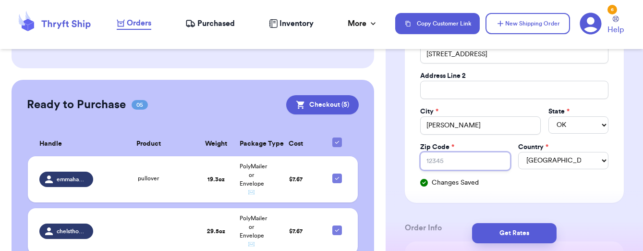
click at [461, 167] on input "Zip Code *" at bounding box center [465, 161] width 90 height 18
click at [491, 191] on div "Social Handle * @ mrs_saifykins First Name * Sarah Last Name * Alsafeer Email A…" at bounding box center [514, 58] width 219 height 289
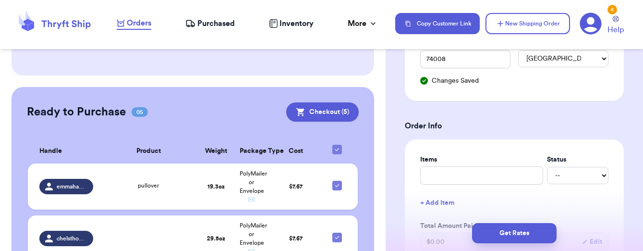
scroll to position [322, 0]
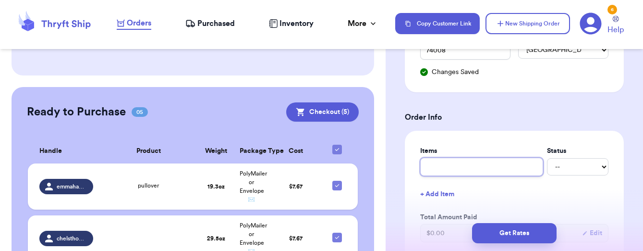
click at [474, 166] on input "text" at bounding box center [481, 166] width 123 height 18
click at [492, 196] on button "+ Add Item" at bounding box center [514, 193] width 196 height 21
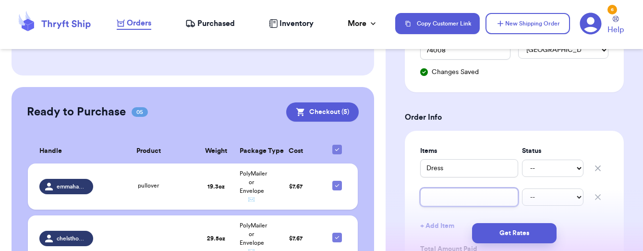
click at [489, 193] on input "text" at bounding box center [469, 197] width 98 height 18
click at [480, 213] on div "Items Status Dress -- Paid Owes pants -- Paid Owes + Add Item Total Amount Paid…" at bounding box center [514, 237] width 188 height 182
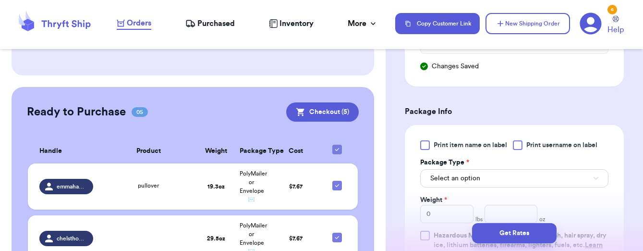
scroll to position [588, 0]
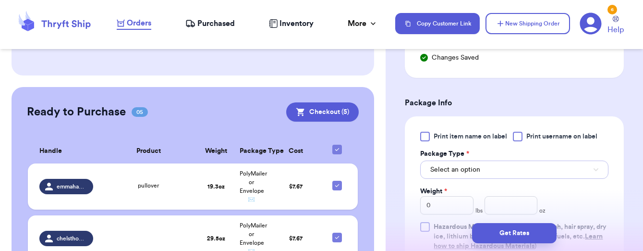
click at [458, 177] on button "Select an option" at bounding box center [514, 169] width 188 height 18
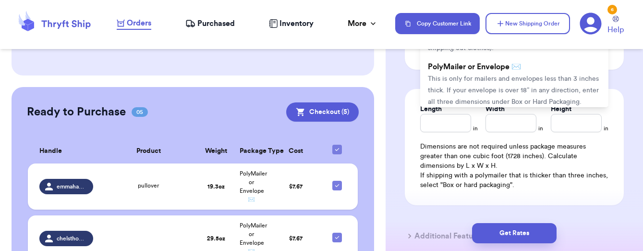
scroll to position [780, 0]
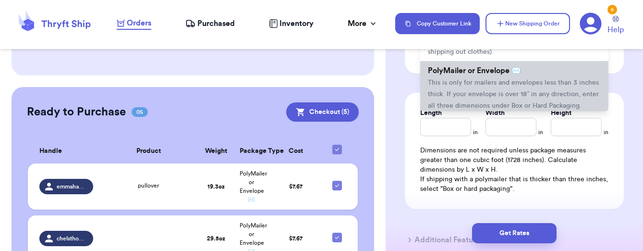
click at [477, 93] on span "This is only for mailers and envelopes less than 3 inches thick. If your envelo…" at bounding box center [513, 94] width 171 height 30
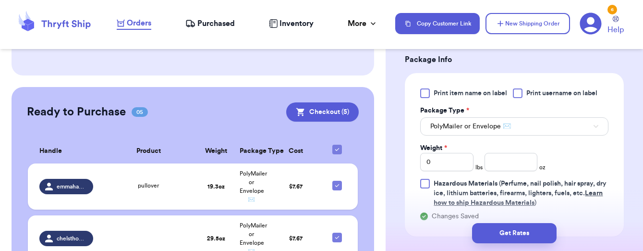
scroll to position [626, 0]
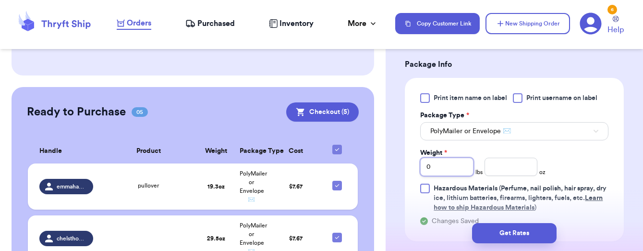
click at [441, 168] on input "0" at bounding box center [446, 166] width 53 height 18
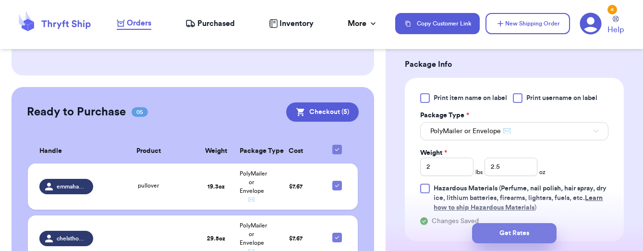
click at [496, 232] on button "Get Rates" at bounding box center [514, 233] width 85 height 20
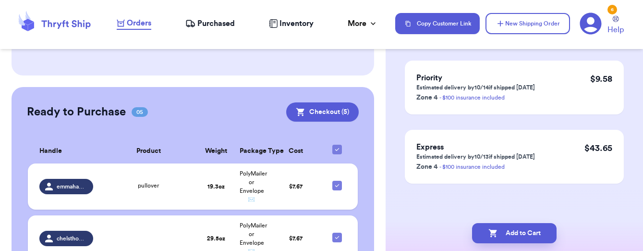
scroll to position [0, 0]
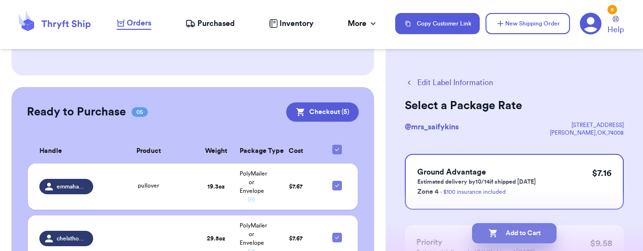
click at [513, 233] on button "Add to Cart" at bounding box center [514, 233] width 85 height 20
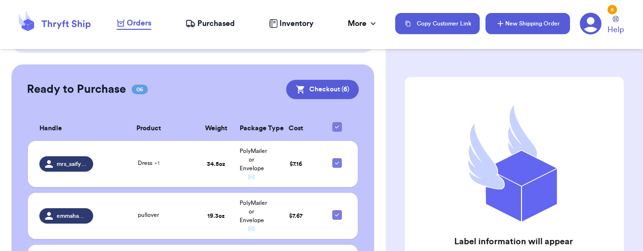
click at [544, 24] on button "New Shipping Order" at bounding box center [527, 23] width 85 height 21
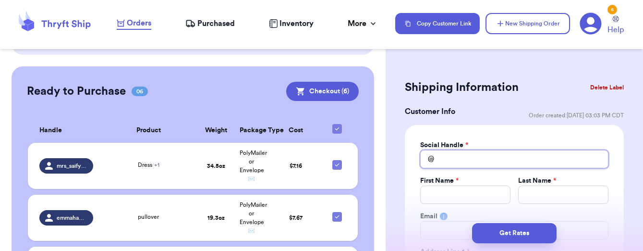
click at [481, 168] on input "Total Amount Paid" at bounding box center [514, 159] width 188 height 18
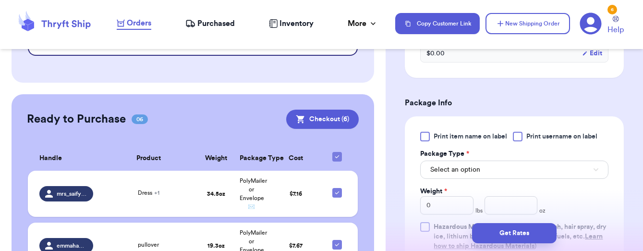
scroll to position [543, 0]
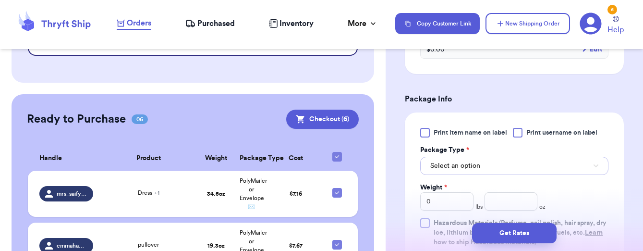
click at [477, 170] on span "Select an option" at bounding box center [455, 166] width 50 height 10
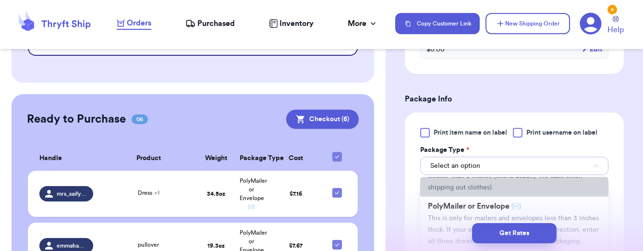
scroll to position [59, 0]
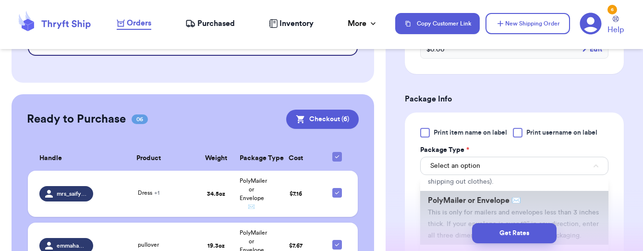
click at [460, 212] on span "This is only for mailers and envelopes less than 3 inches thick. If your envelo…" at bounding box center [513, 224] width 171 height 30
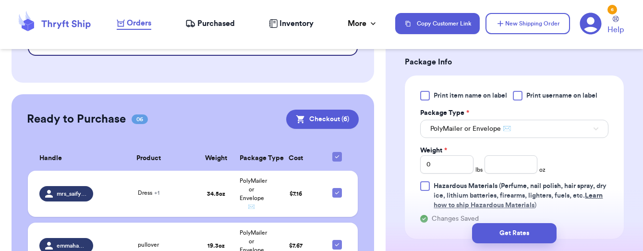
scroll to position [592, 0]
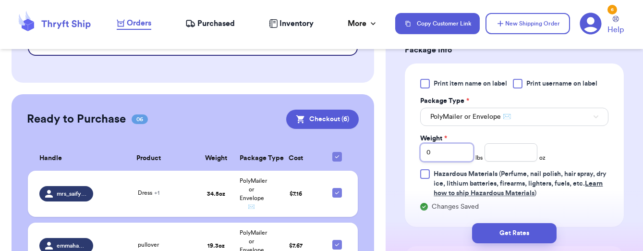
click at [465, 158] on input "0" at bounding box center [446, 152] width 53 height 18
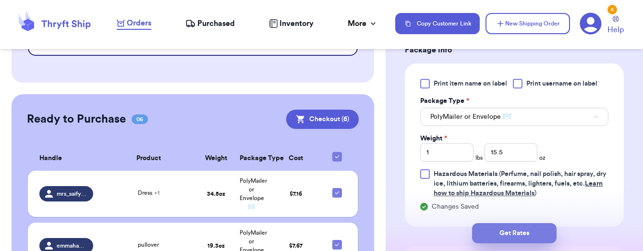
click at [495, 236] on button "Get Rates" at bounding box center [514, 233] width 85 height 20
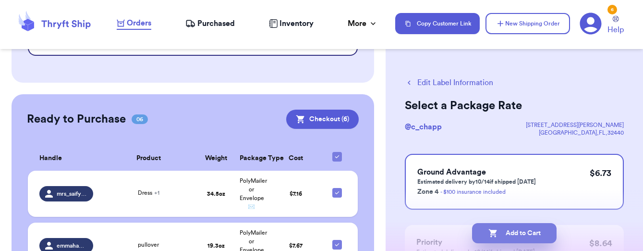
click at [521, 234] on button "Add to Cart" at bounding box center [514, 233] width 85 height 20
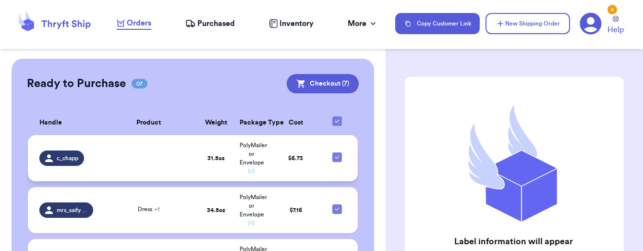
scroll to position [235, 0]
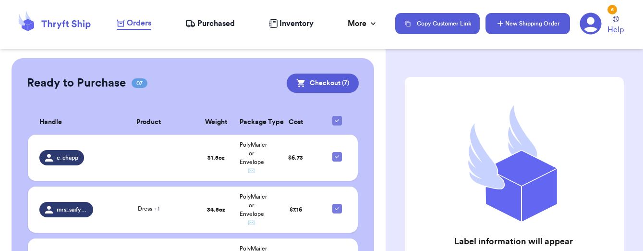
click at [512, 25] on button "New Shipping Order" at bounding box center [527, 23] width 85 height 21
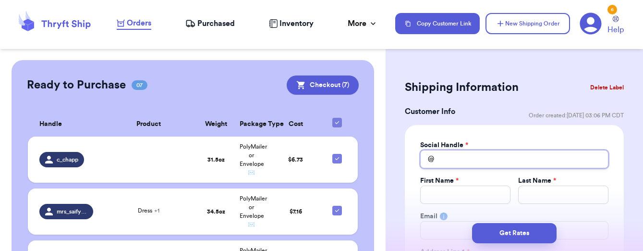
click at [479, 165] on input "Total Amount Paid" at bounding box center [514, 159] width 188 height 18
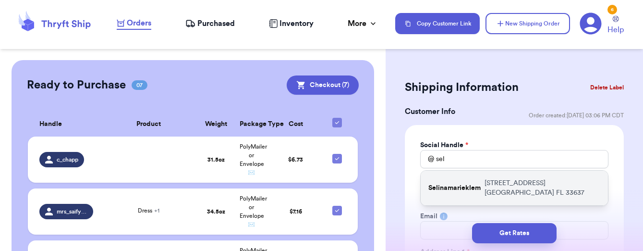
click at [476, 183] on p "Selinamarieklem" at bounding box center [454, 188] width 52 height 10
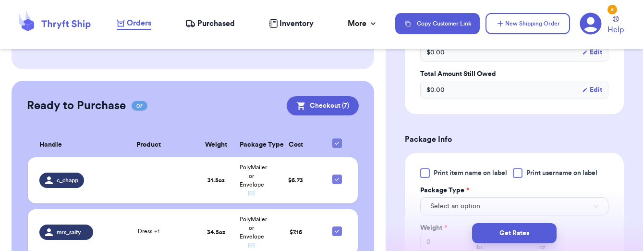
scroll to position [537, 0]
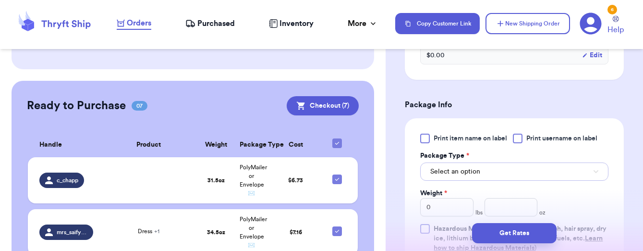
click at [459, 180] on button "Select an option" at bounding box center [514, 171] width 188 height 18
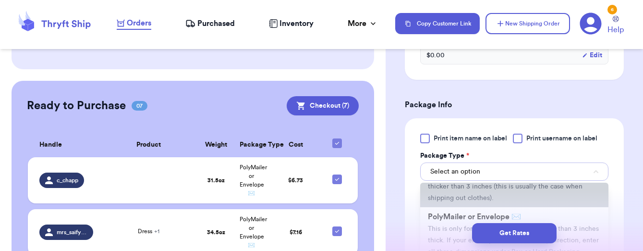
scroll to position [52, 0]
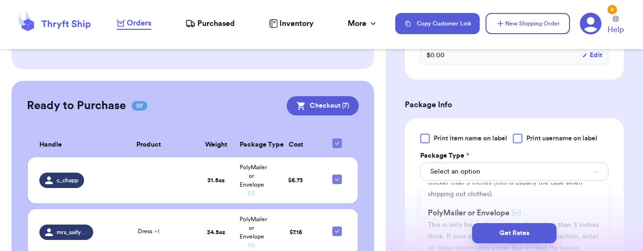
click at [452, 217] on div "Get Rates" at bounding box center [514, 233] width 257 height 36
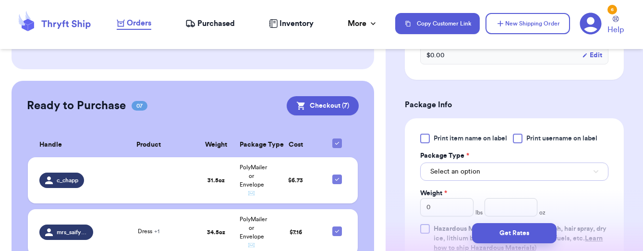
click at [460, 166] on button "Select an option" at bounding box center [514, 171] width 188 height 18
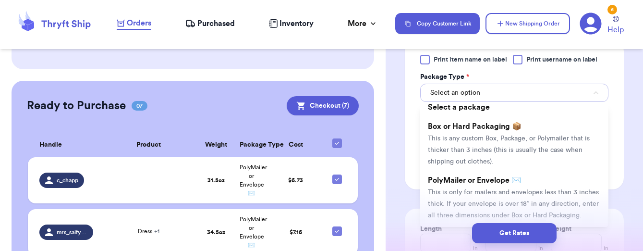
scroll to position [7, 0]
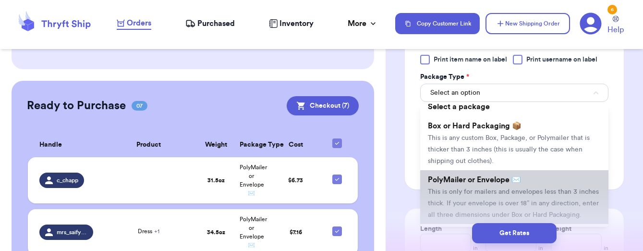
click at [457, 189] on li "PolyMailer or Envelope ✉️ This is only for mailers and envelopes less than 3 in…" at bounding box center [514, 197] width 188 height 54
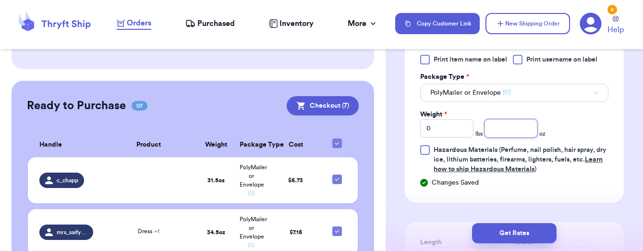
click at [504, 132] on input "number" at bounding box center [510, 128] width 53 height 18
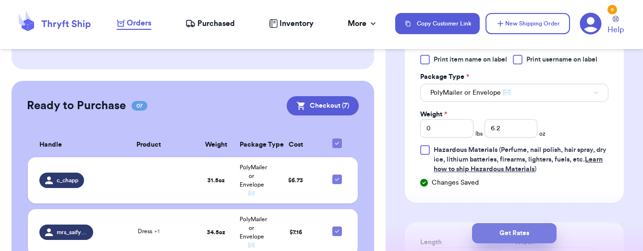
click at [511, 232] on button "Get Rates" at bounding box center [514, 233] width 85 height 20
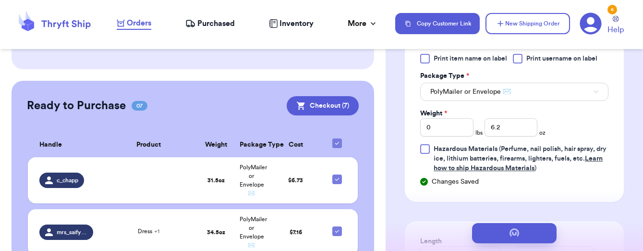
scroll to position [0, 0]
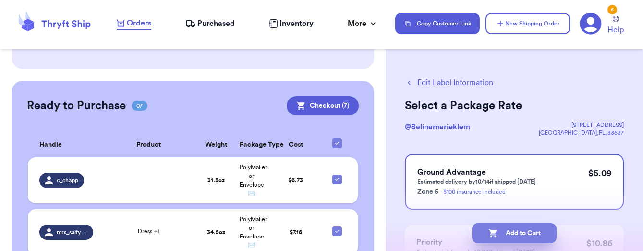
click at [529, 231] on button "Add to Cart" at bounding box center [514, 233] width 85 height 20
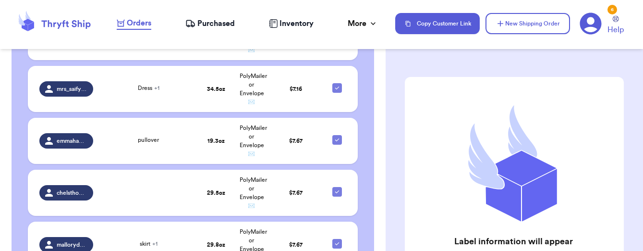
scroll to position [372, 0]
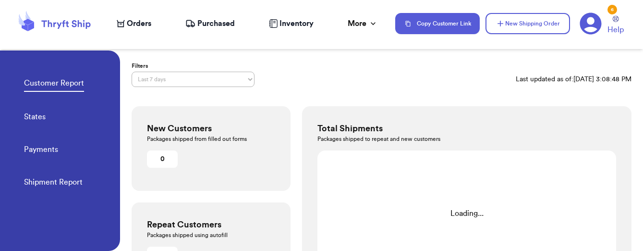
click at [135, 25] on span "Orders" at bounding box center [139, 24] width 24 height 12
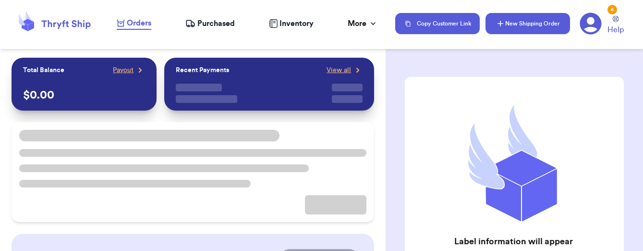
click at [532, 29] on button "New Shipping Order" at bounding box center [527, 23] width 85 height 21
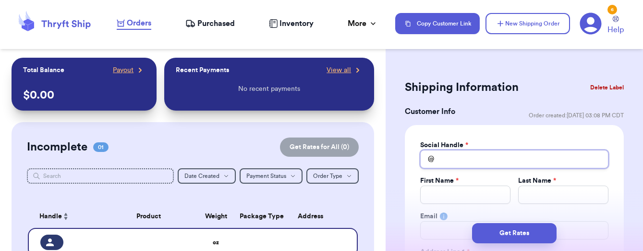
click at [444, 164] on input "Total Amount Paid" at bounding box center [514, 159] width 188 height 18
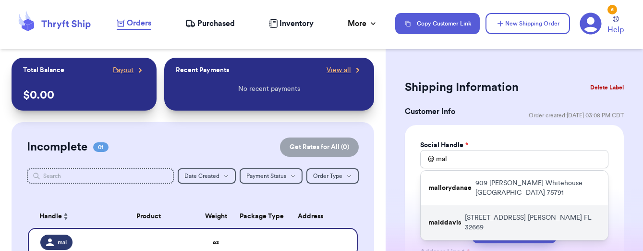
click at [450, 214] on div "malddavis 1205 NW 202nd Street Newberry FL 32669" at bounding box center [514, 222] width 187 height 35
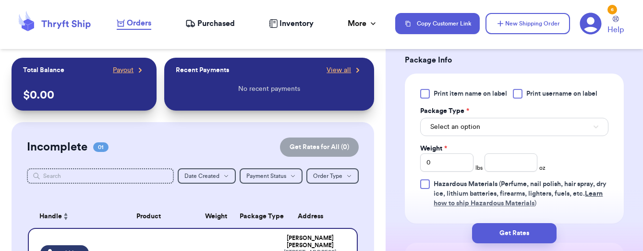
scroll to position [582, 0]
click at [455, 133] on button "Select an option" at bounding box center [514, 126] width 188 height 18
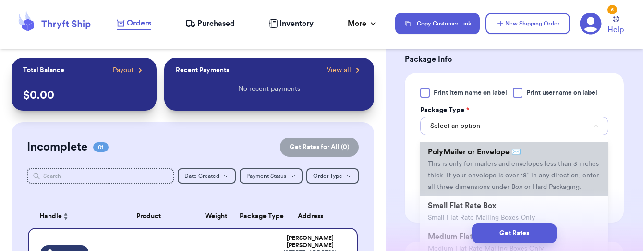
scroll to position [69, 0]
click at [458, 174] on span "This is only for mailers and envelopes less than 3 inches thick. If your envelo…" at bounding box center [513, 174] width 171 height 30
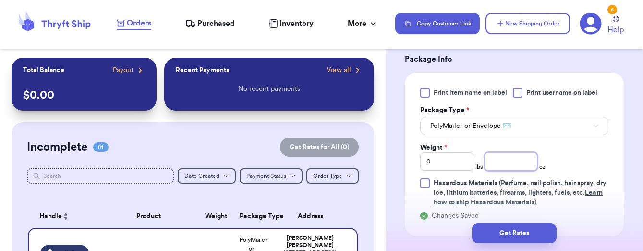
click at [525, 163] on input "number" at bounding box center [510, 161] width 53 height 18
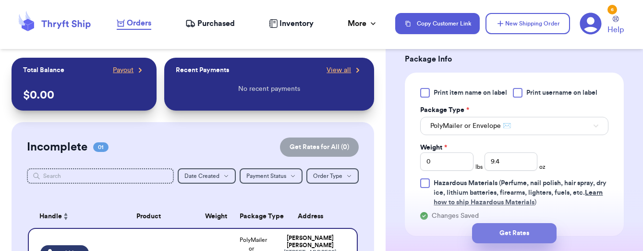
click at [519, 236] on button "Get Rates" at bounding box center [514, 233] width 85 height 20
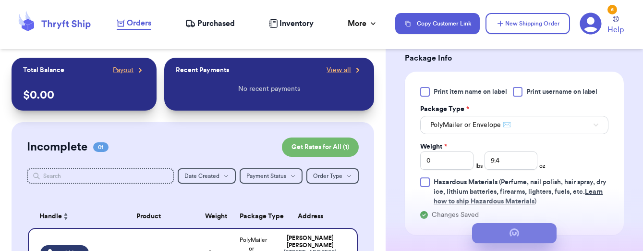
scroll to position [0, 0]
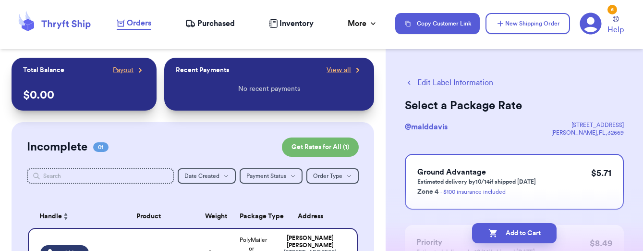
click at [519, 236] on button "Add to Cart" at bounding box center [514, 233] width 85 height 20
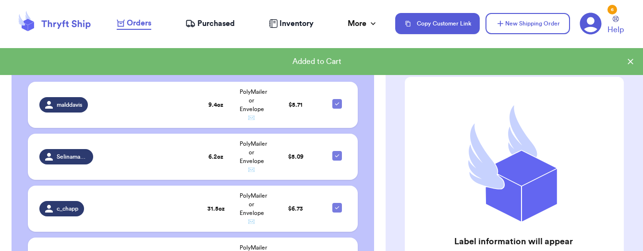
scroll to position [296, 0]
